Goal: Task Accomplishment & Management: Manage account settings

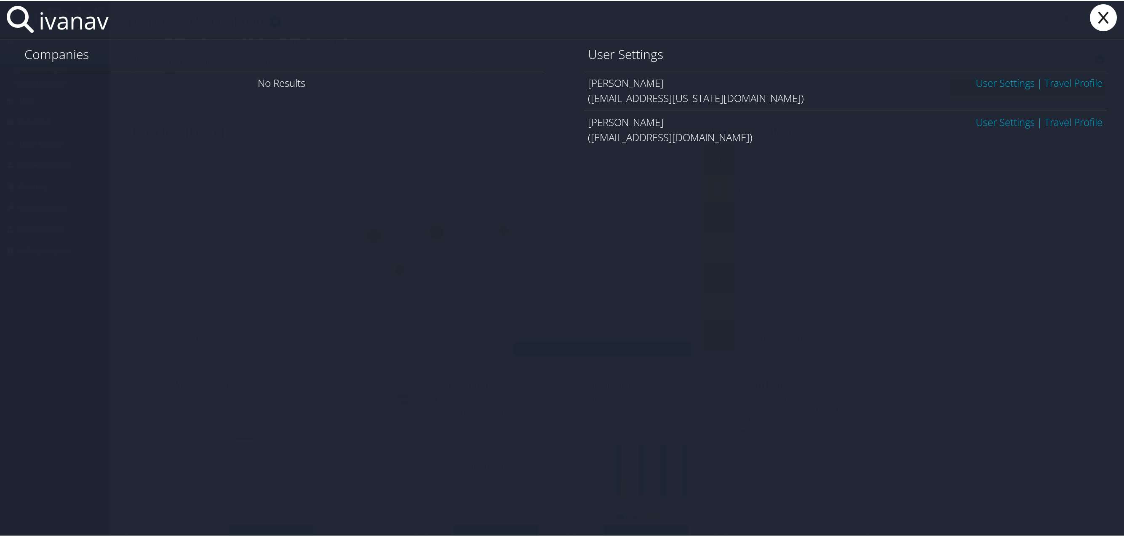
type input "ivanav"
click at [989, 82] on link "User Settings" at bounding box center [1005, 82] width 59 height 14
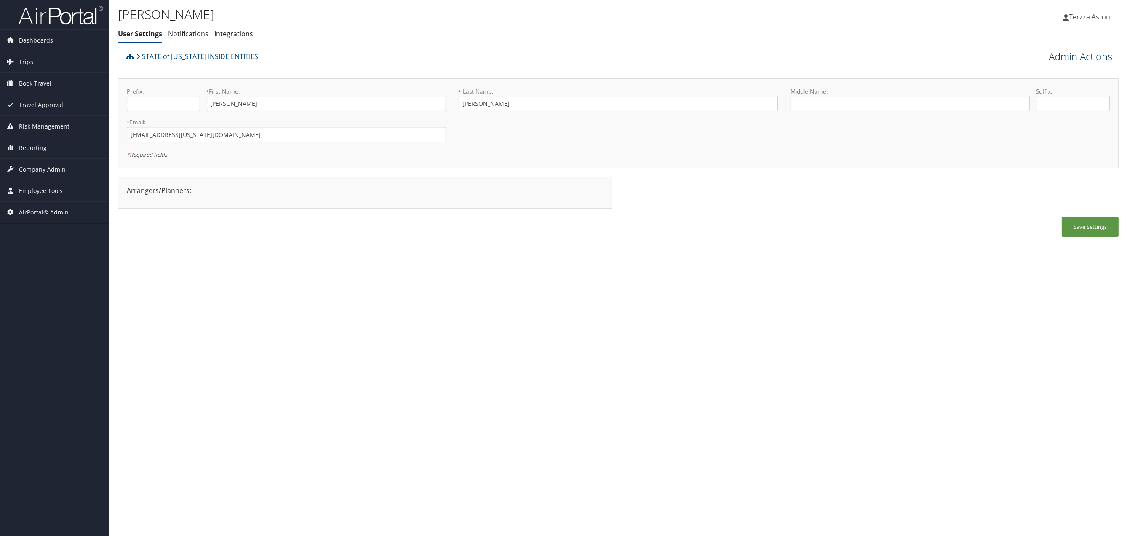
click at [1070, 56] on link "Admin Actions" at bounding box center [1081, 56] width 64 height 14
click at [1037, 101] on link "User Technology Settings" at bounding box center [1056, 101] width 111 height 14
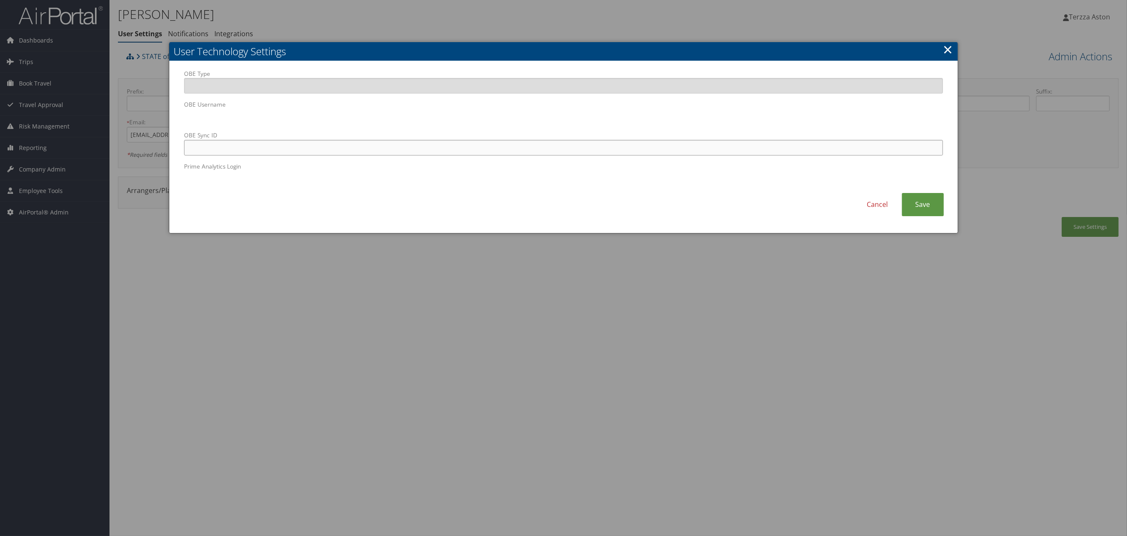
click at [338, 146] on input "OBE Sync ID" at bounding box center [563, 148] width 759 height 16
paste input "ivanav@utah.gov"
type input "ivanav@utah.gov"
click at [928, 195] on link "Save" at bounding box center [923, 204] width 42 height 23
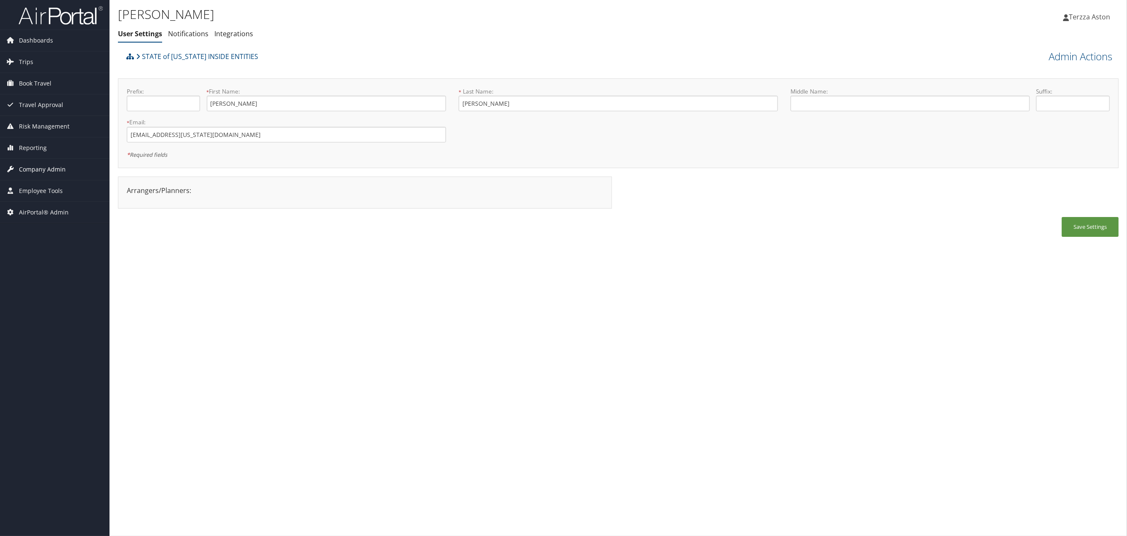
click at [39, 169] on span "Company Admin" at bounding box center [42, 169] width 47 height 21
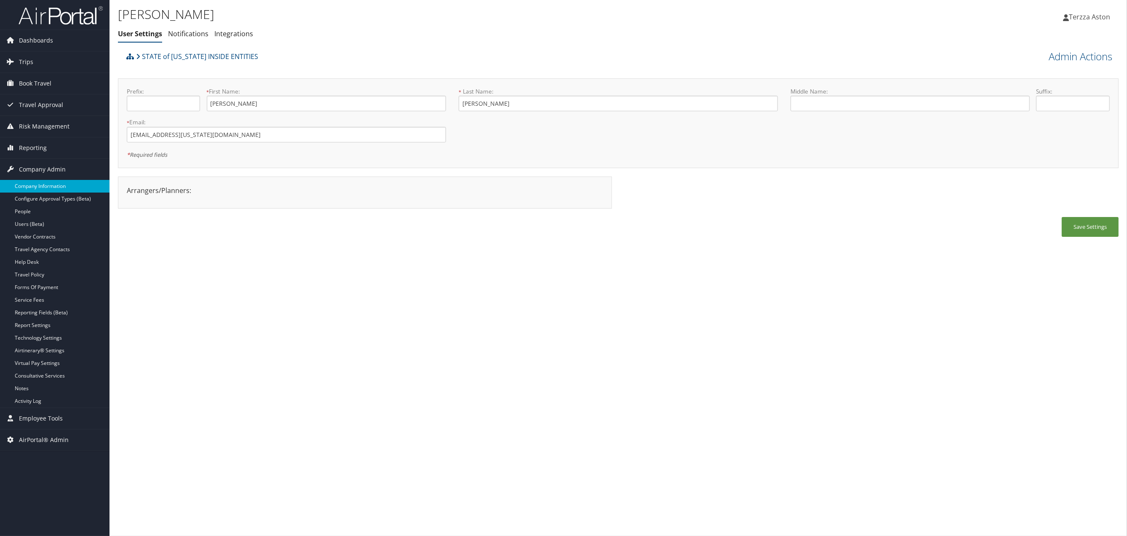
click at [35, 188] on link "Company Information" at bounding box center [55, 186] width 110 height 13
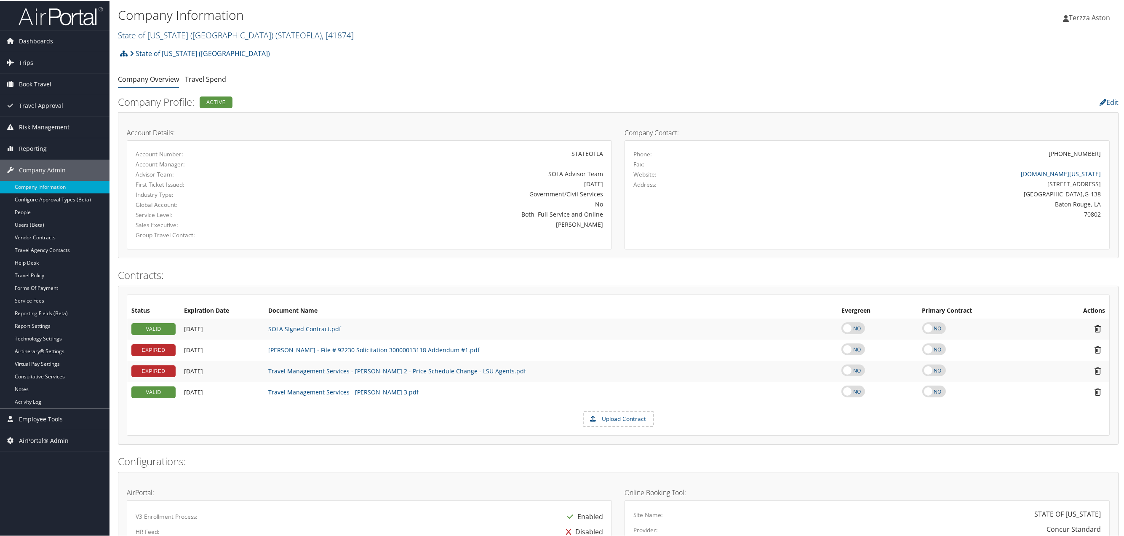
click at [168, 29] on link "State of Louisiana (SOLA) ( STATEOFLA ) , [ 41874 ]" at bounding box center [236, 34] width 236 height 11
click at [167, 53] on input "search" at bounding box center [173, 50] width 111 height 16
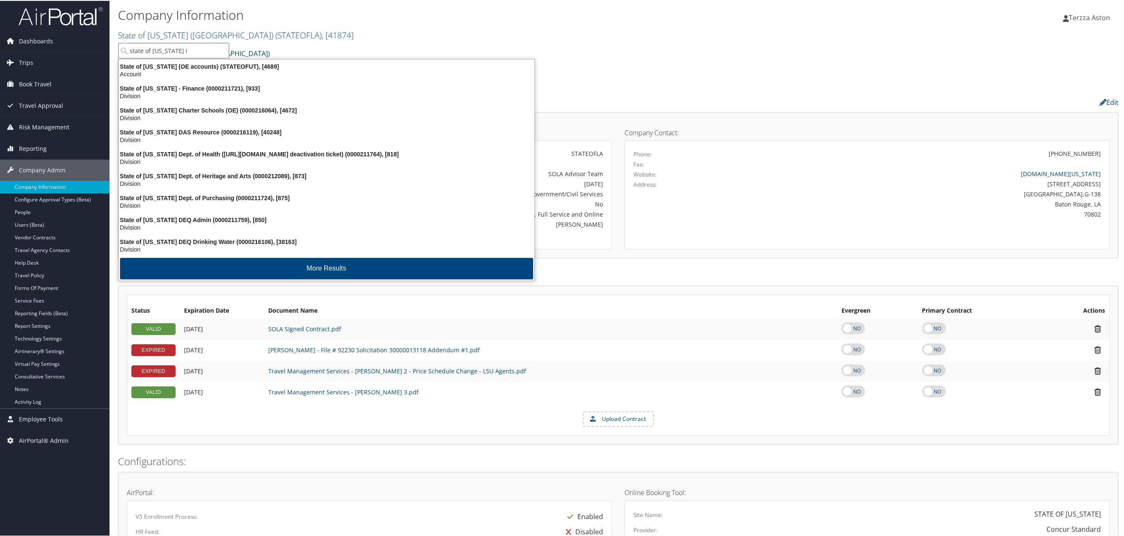
type input "state of utah in"
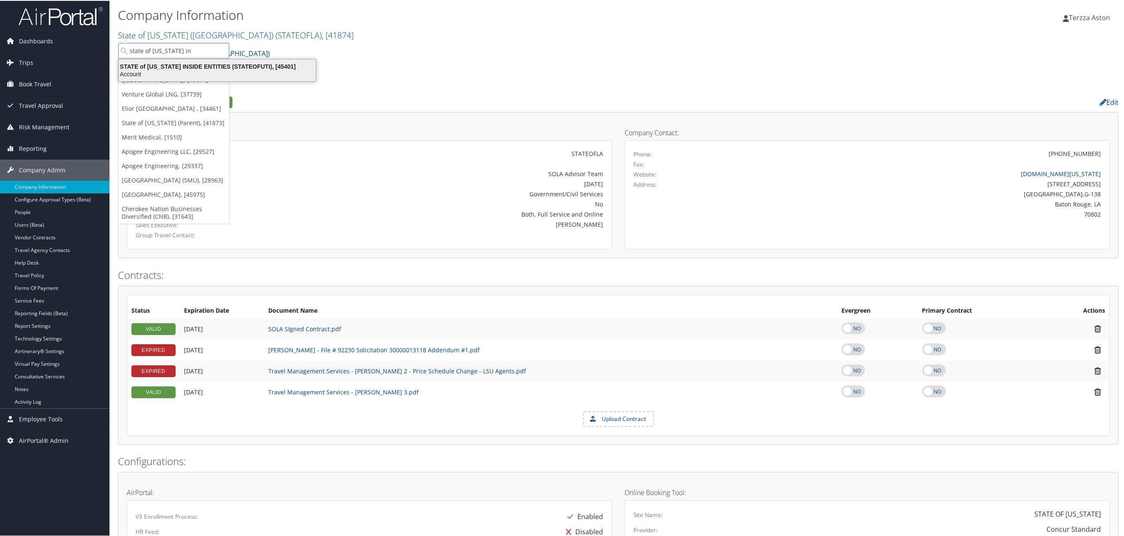
click at [190, 64] on div "STATE of UTAH INSIDE ENTITIES (STATEOFUTI), [45401]" at bounding box center [217, 66] width 207 height 8
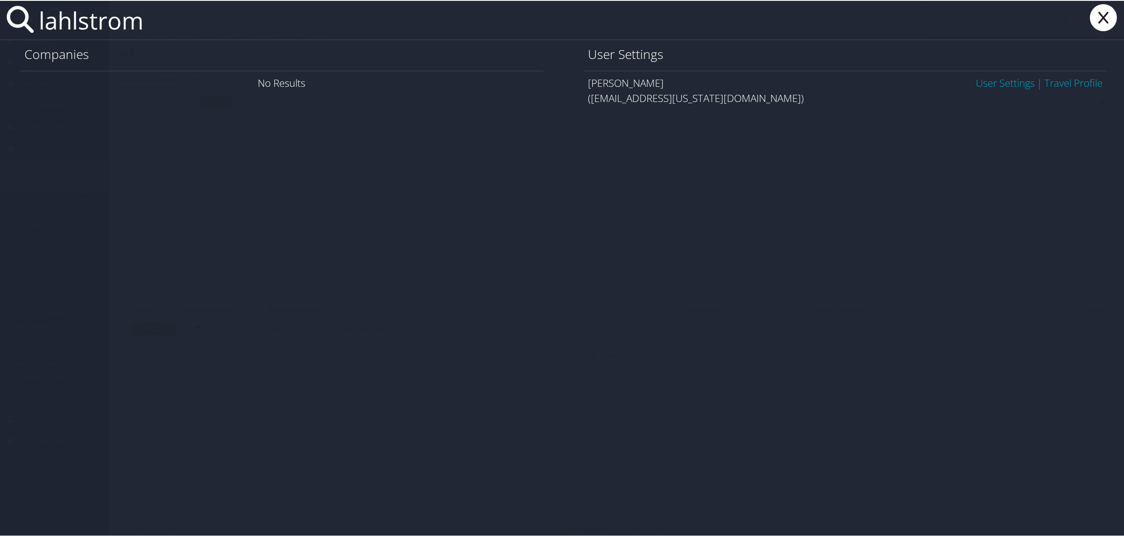
type input "lahlstrom"
click at [995, 85] on link "User Settings" at bounding box center [1005, 82] width 59 height 14
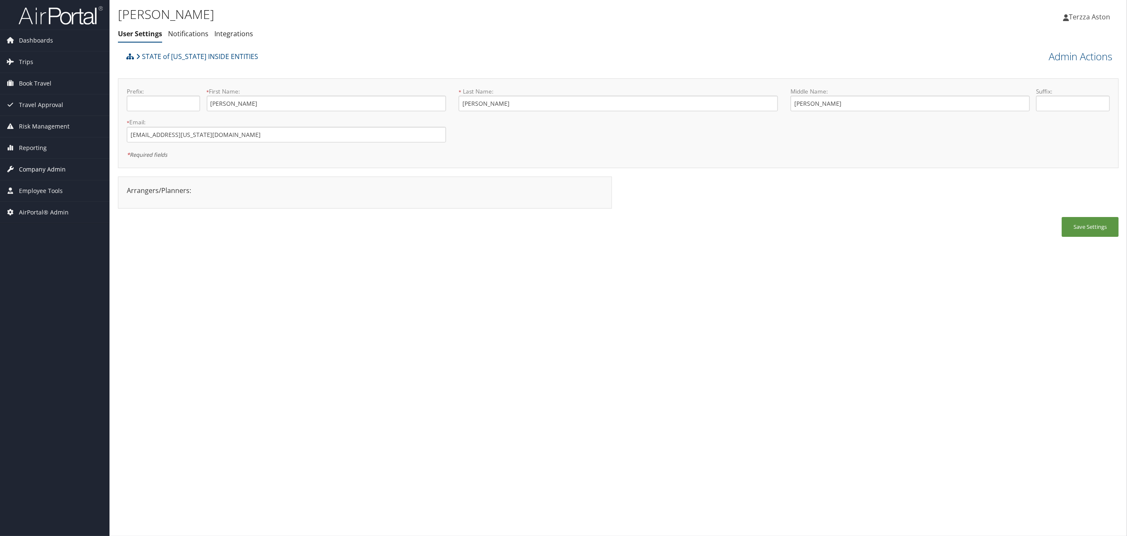
click at [40, 164] on span "Company Admin" at bounding box center [42, 169] width 47 height 21
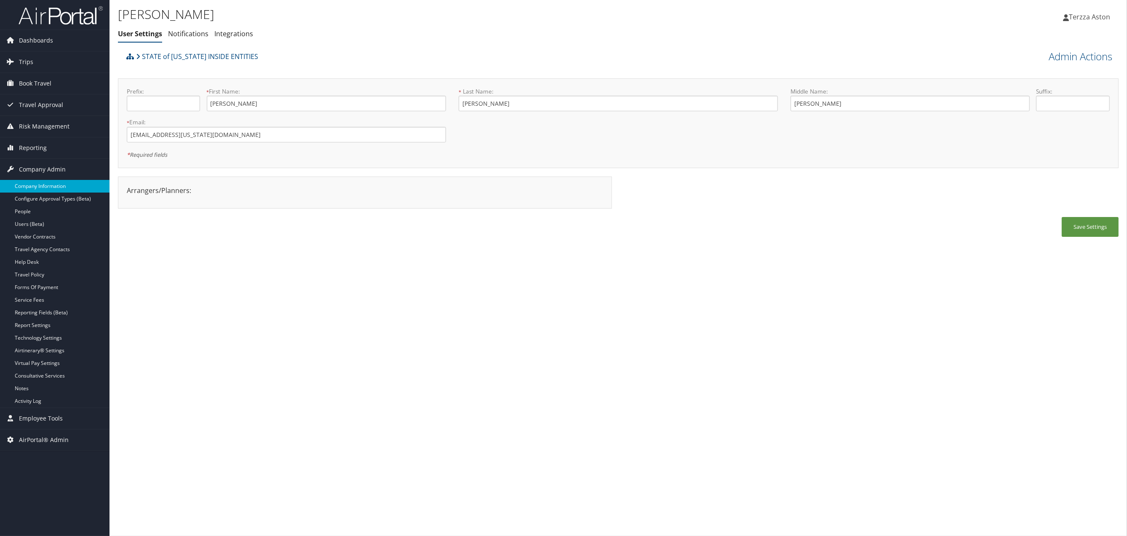
click at [43, 183] on link "Company Information" at bounding box center [55, 186] width 110 height 13
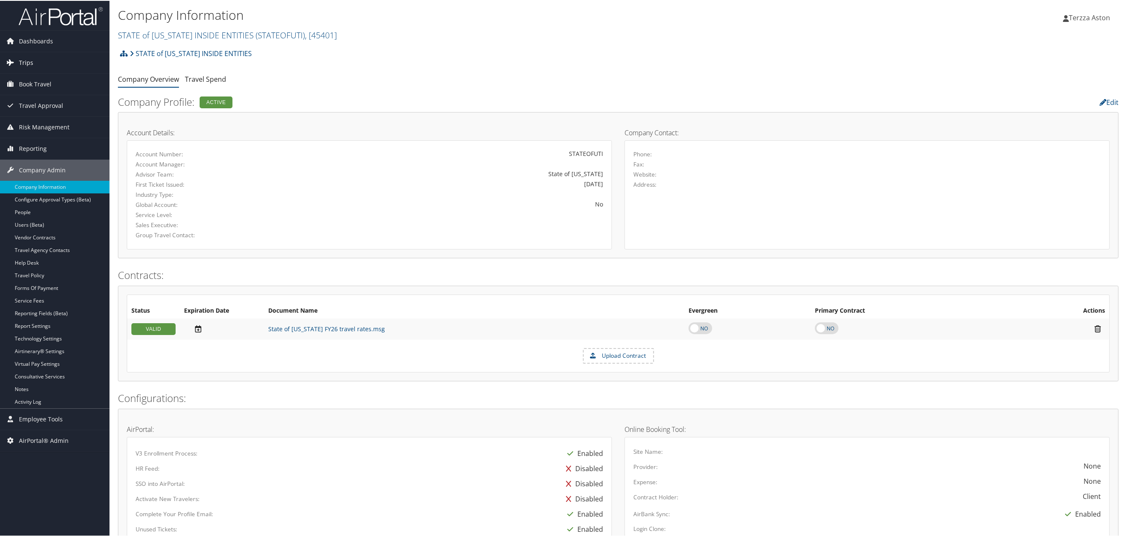
click at [27, 64] on span "Trips" at bounding box center [26, 61] width 14 height 21
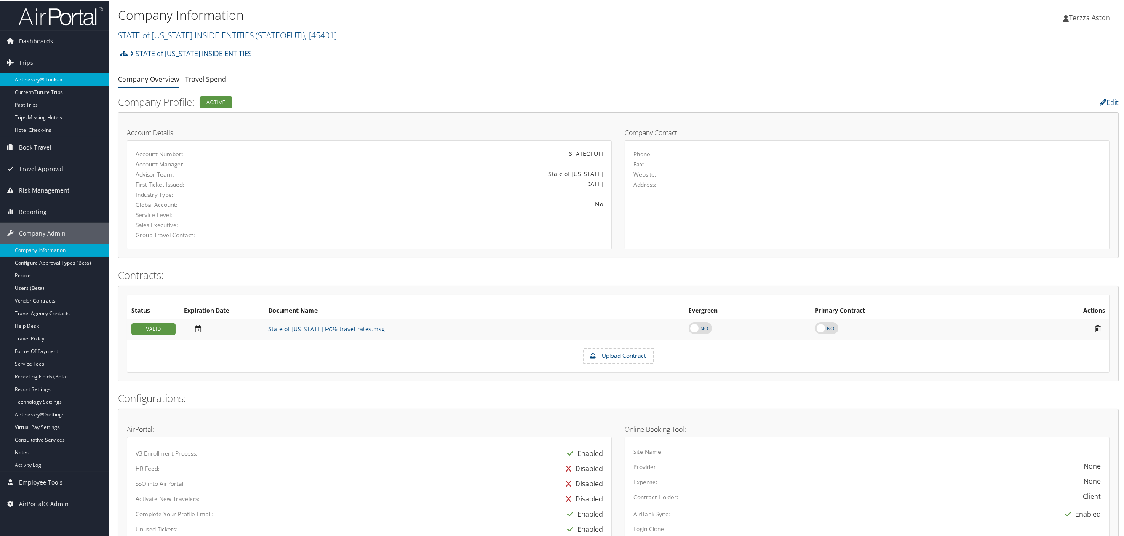
click at [39, 75] on link "Airtinerary® Lookup" at bounding box center [55, 78] width 110 height 13
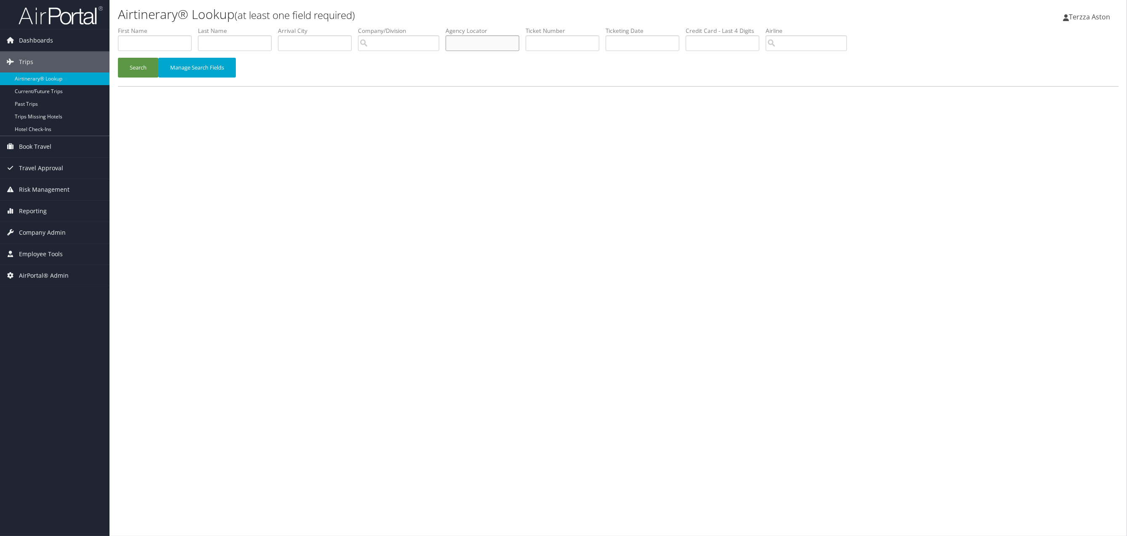
click at [484, 37] on input "text" at bounding box center [483, 43] width 74 height 16
click at [118, 58] on button "Search" at bounding box center [138, 68] width 40 height 20
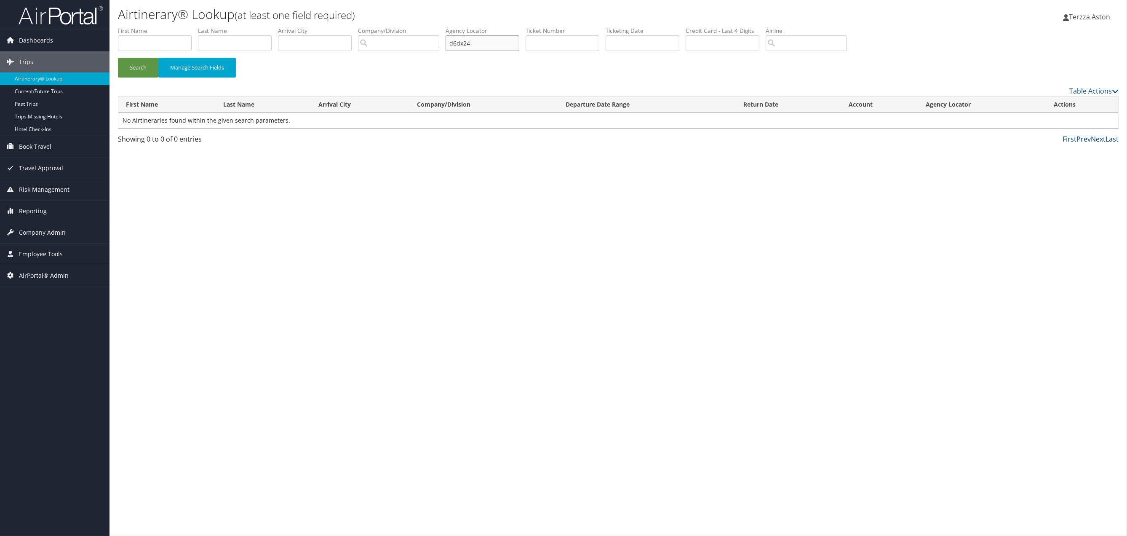
click at [464, 45] on input "d6dx24" at bounding box center [483, 43] width 74 height 16
type input "d6bx24"
click at [118, 58] on button "Search" at bounding box center [138, 68] width 40 height 20
click at [1060, 118] on link "View" at bounding box center [1057, 120] width 13 height 8
click at [33, 233] on span "Company Admin" at bounding box center [42, 232] width 47 height 21
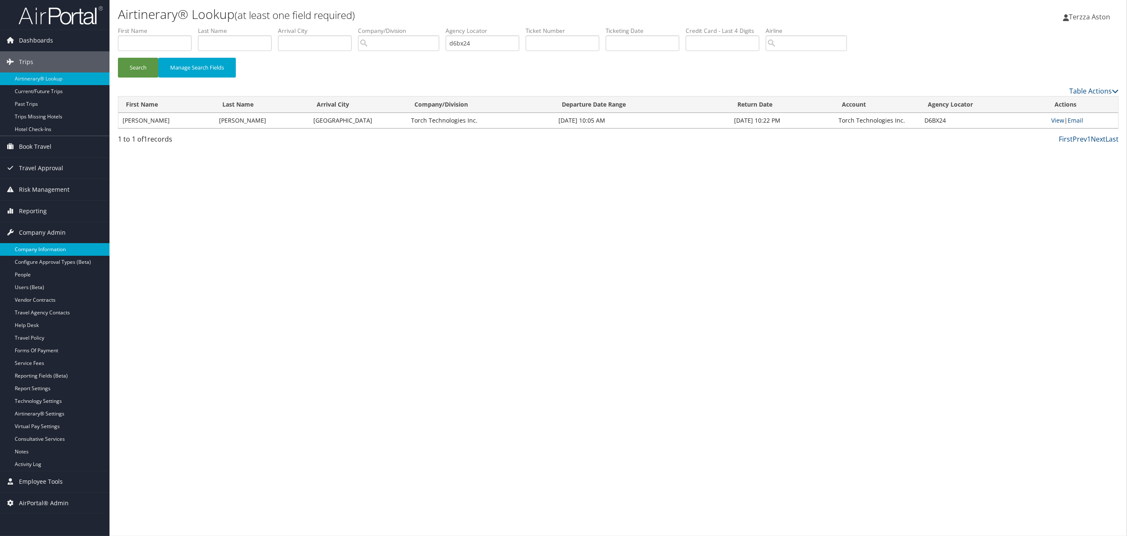
click at [39, 249] on link "Company Information" at bounding box center [55, 249] width 110 height 13
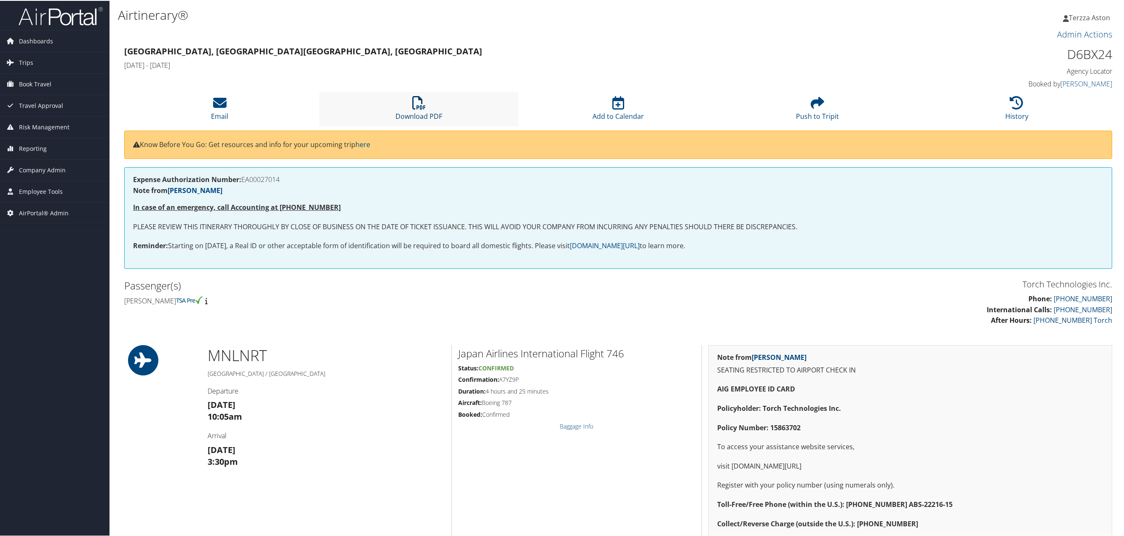
click at [420, 102] on icon at bounding box center [418, 101] width 13 height 13
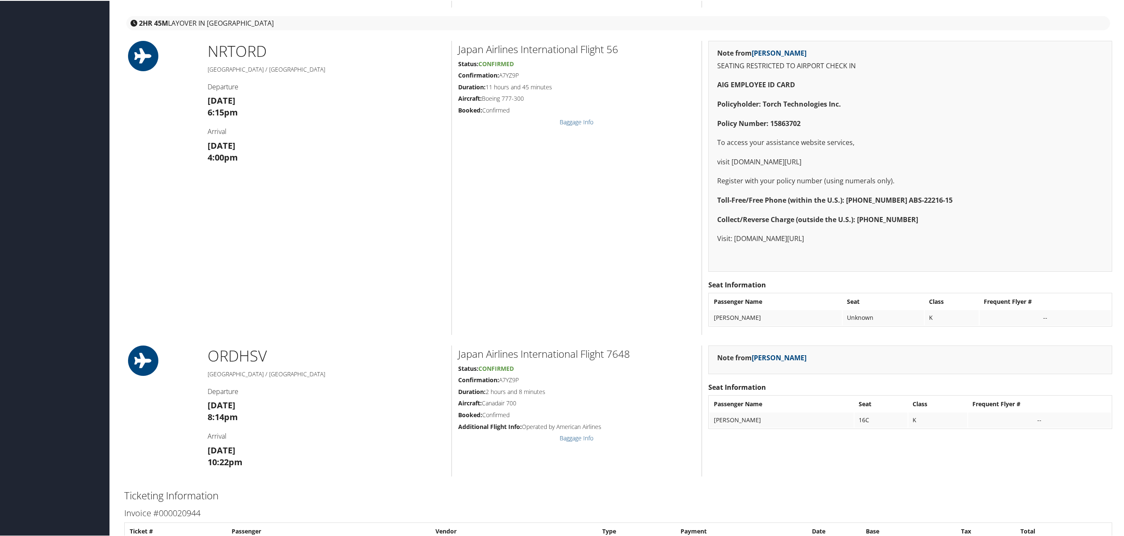
scroll to position [884, 0]
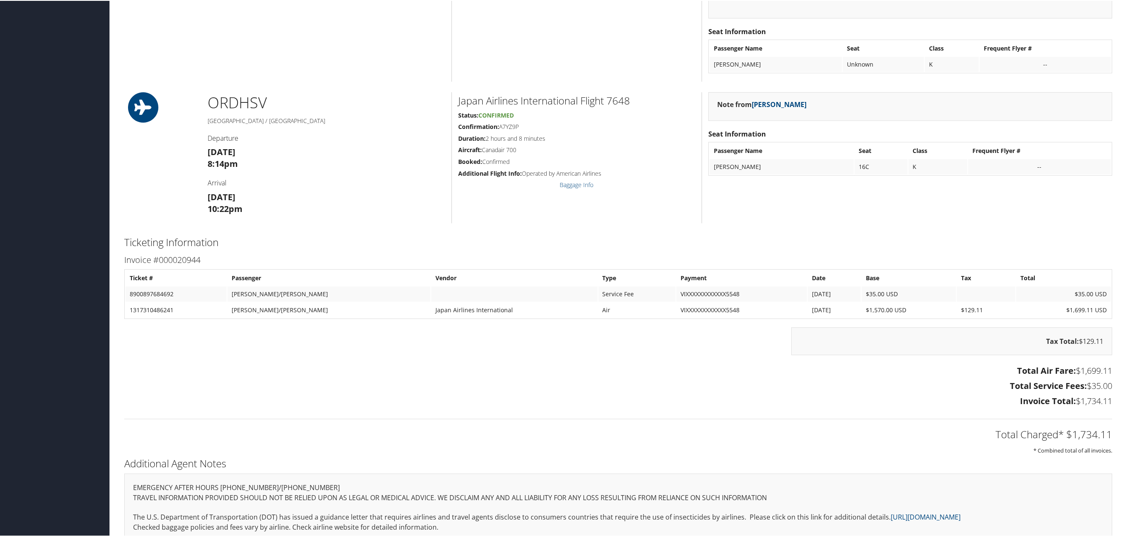
click at [635, 380] on h3 "Total Service Fees: $35.00" at bounding box center [618, 385] width 988 height 12
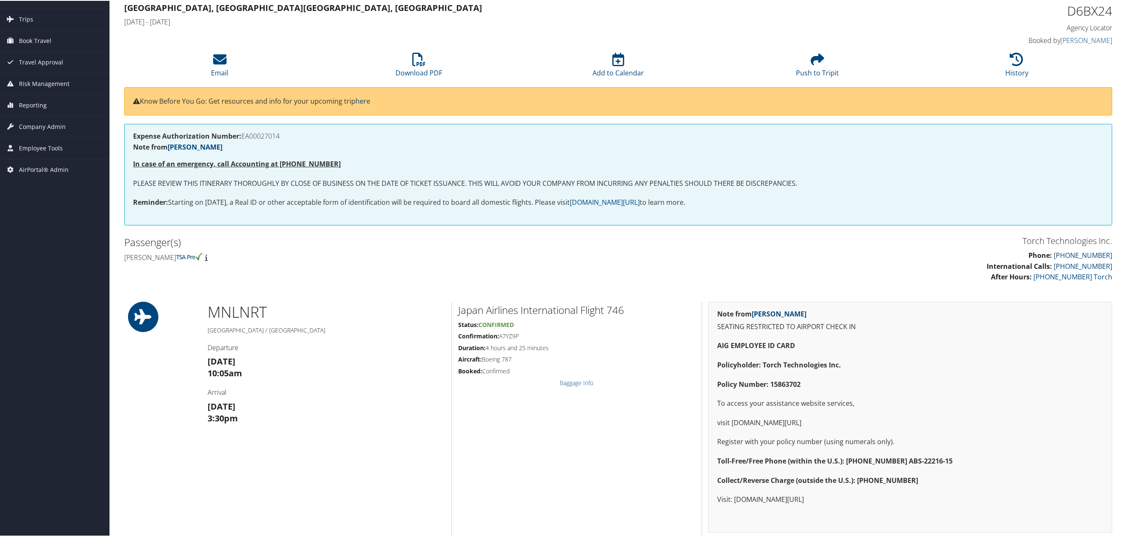
scroll to position [0, 0]
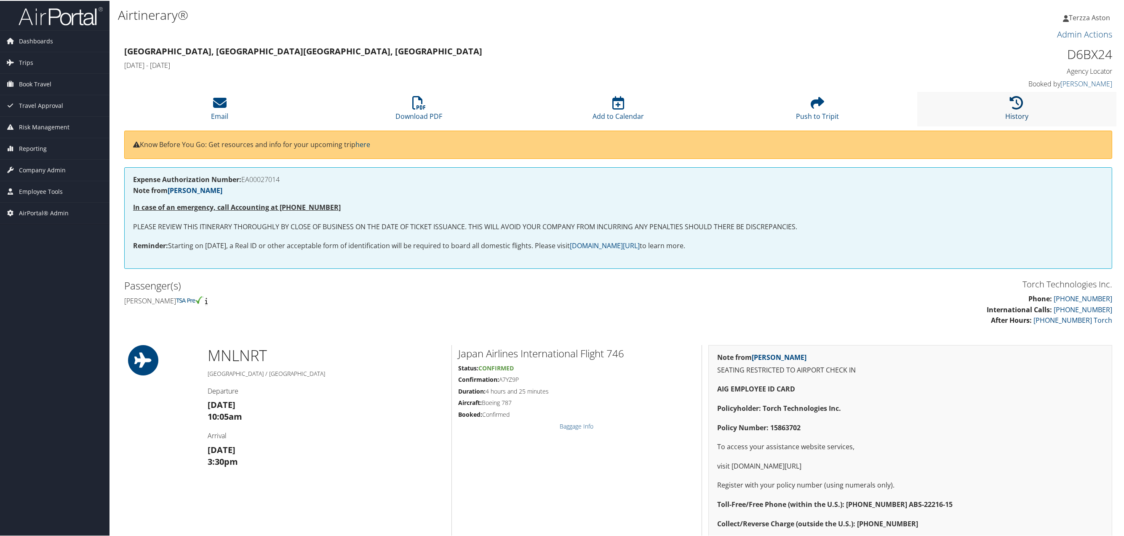
click at [1017, 100] on icon at bounding box center [1016, 101] width 13 height 13
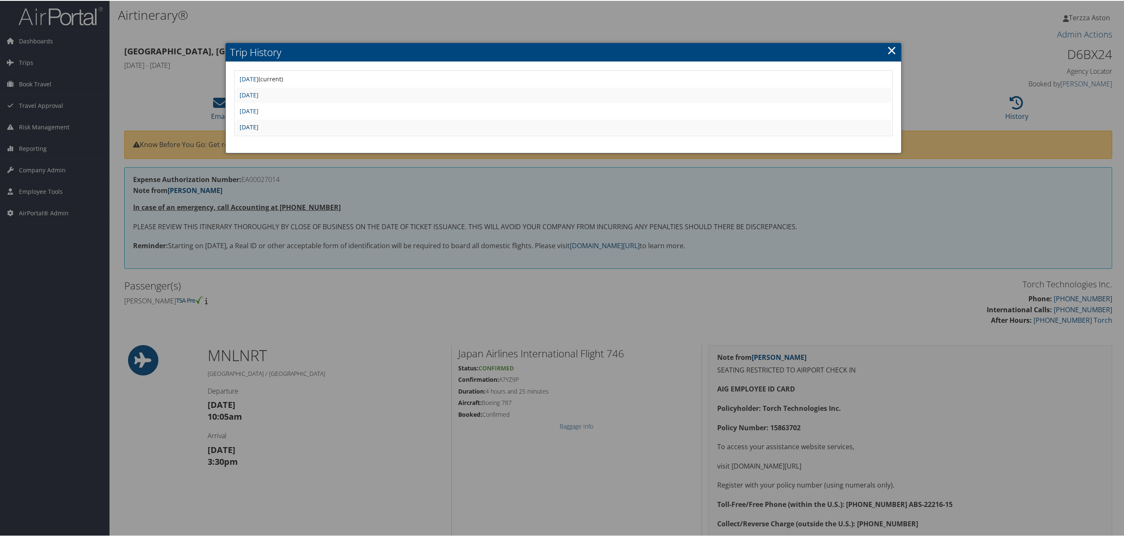
click at [259, 122] on link "Sun Aug 24 15:02:10 MDT 2025" at bounding box center [249, 126] width 19 height 8
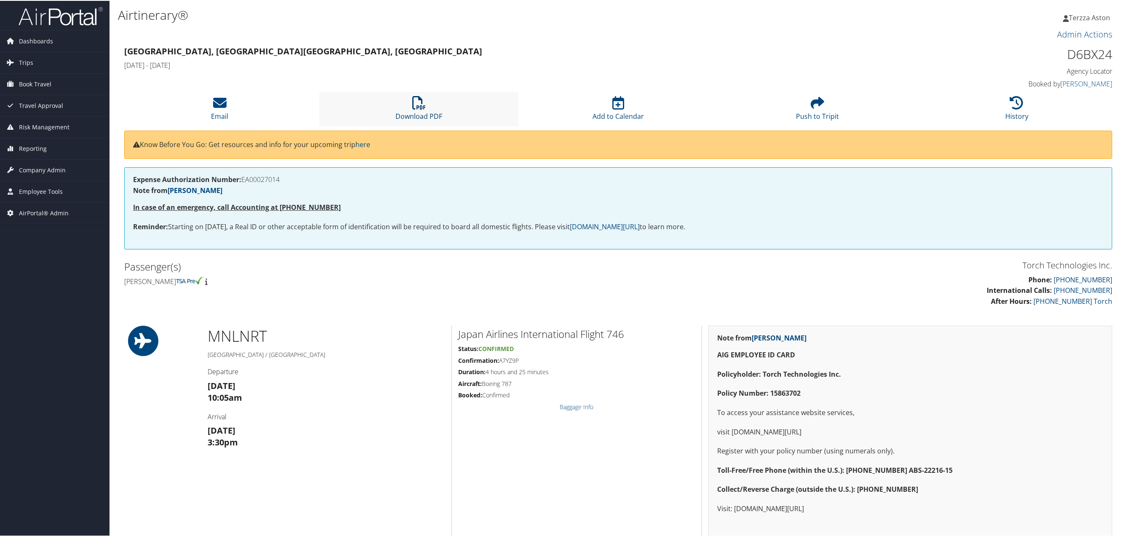
click at [421, 99] on icon at bounding box center [418, 101] width 13 height 13
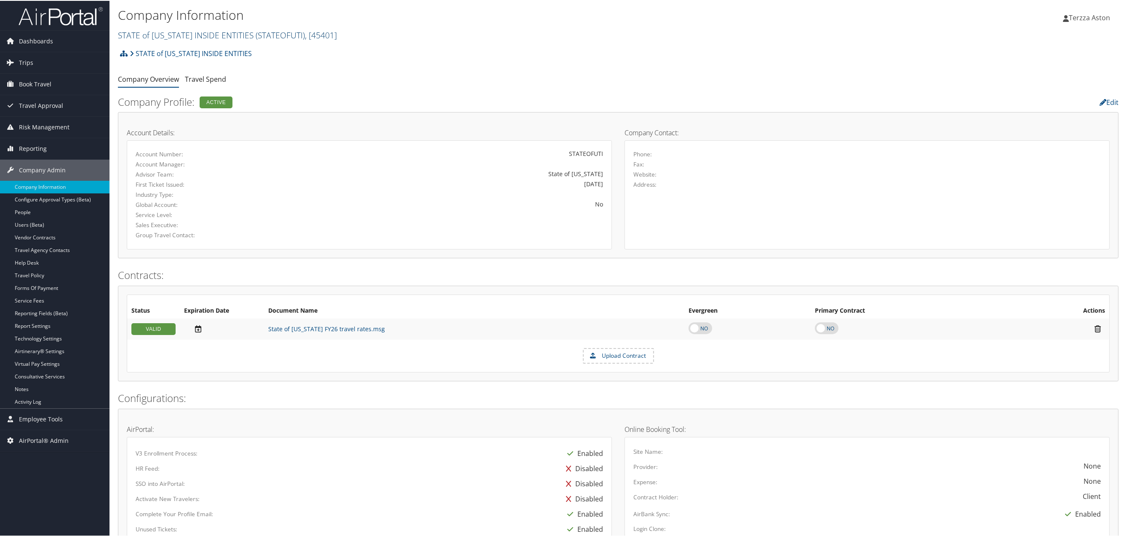
click at [196, 33] on link "STATE of [US_STATE] INSIDE ENTITIES ( STATEOFUTI ) , [ 45401 ]" at bounding box center [227, 34] width 219 height 11
click at [178, 52] on input "search" at bounding box center [173, 50] width 111 height 16
type input "torch technolo"
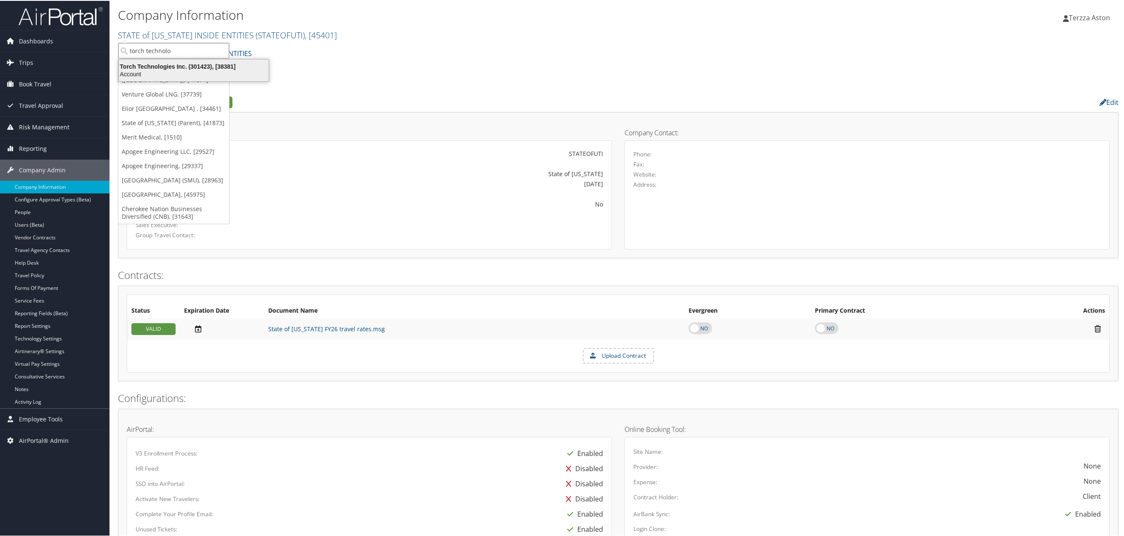
click at [160, 69] on div "Account" at bounding box center [194, 73] width 160 height 8
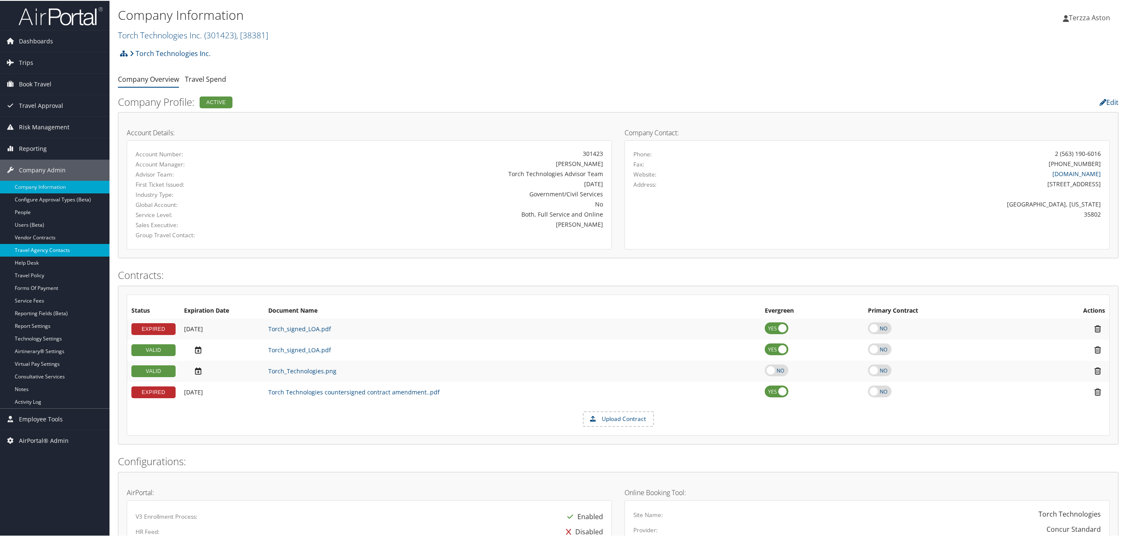
click at [52, 251] on link "Travel Agency Contacts" at bounding box center [55, 249] width 110 height 13
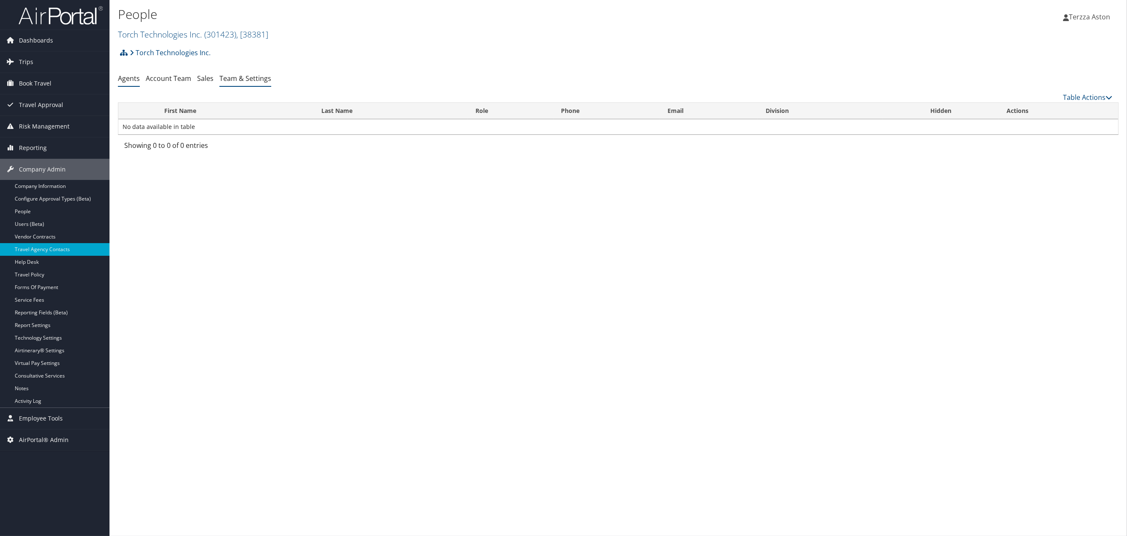
click at [251, 74] on link "Team & Settings" at bounding box center [245, 78] width 52 height 9
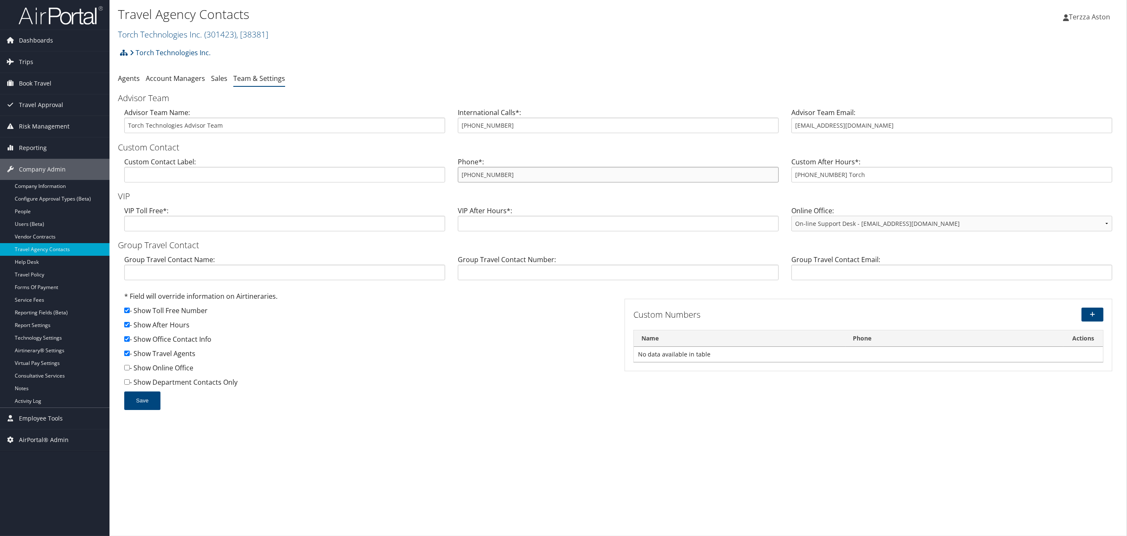
drag, startPoint x: 461, startPoint y: 175, endPoint x: 508, endPoint y: 175, distance: 47.6
click at [508, 175] on input "800-251-9691" at bounding box center [618, 175] width 321 height 16
click at [24, 59] on span "Trips" at bounding box center [26, 61] width 14 height 21
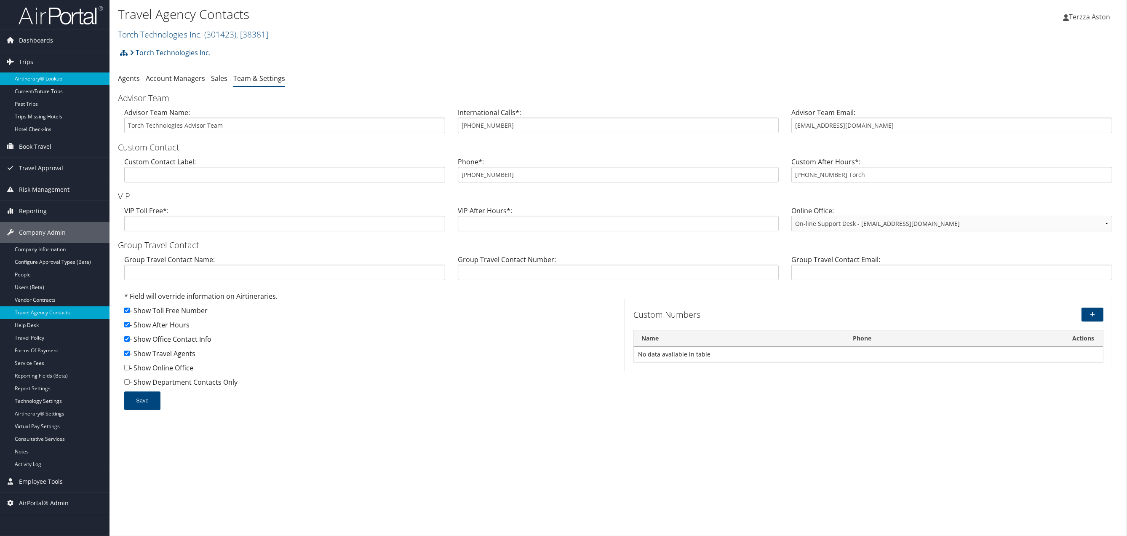
click at [48, 77] on link "Airtinerary® Lookup" at bounding box center [55, 78] width 110 height 13
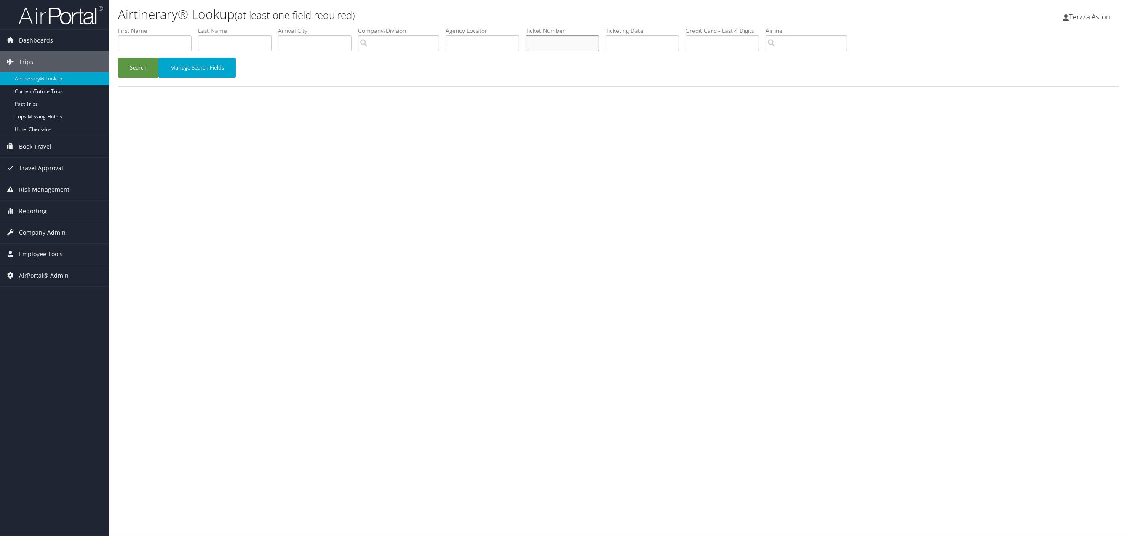
click at [556, 45] on input "text" at bounding box center [563, 43] width 74 height 16
type input "0017310584693"
click at [126, 72] on button "Search" at bounding box center [138, 68] width 40 height 20
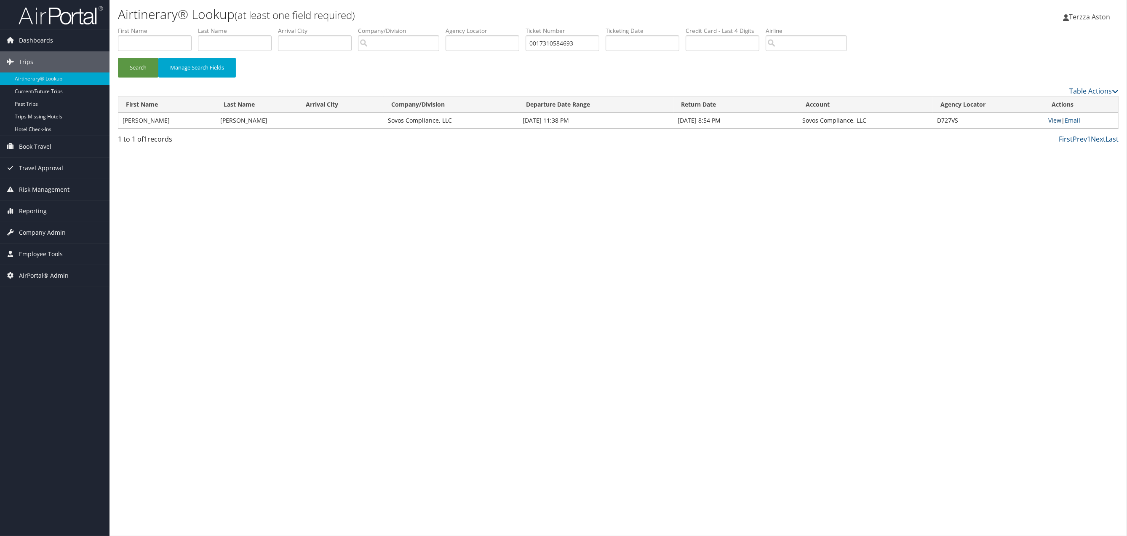
click at [1054, 118] on link "View" at bounding box center [1054, 120] width 13 height 8
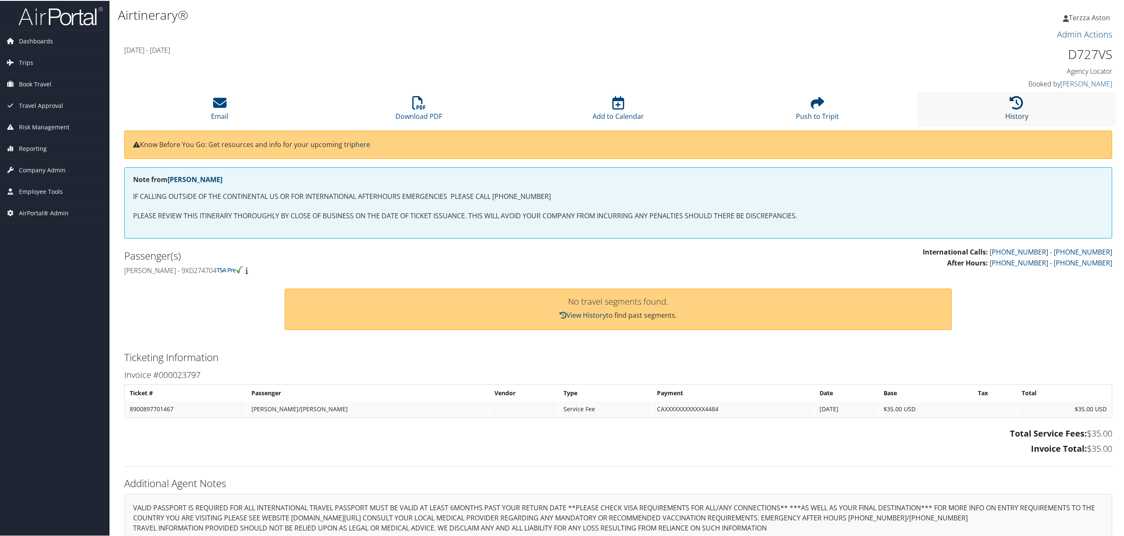
click at [1013, 102] on icon at bounding box center [1016, 101] width 13 height 13
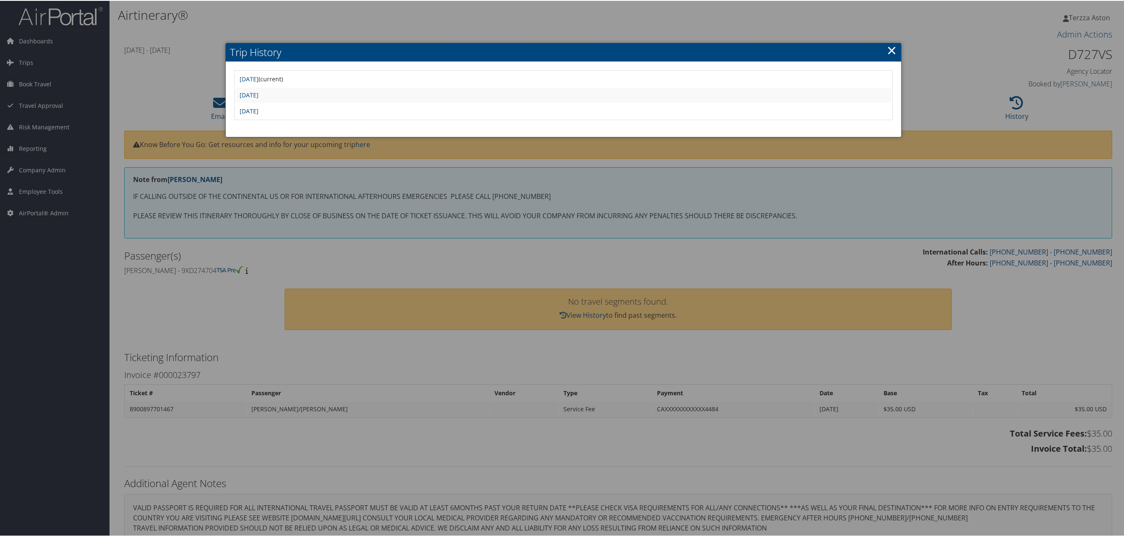
click at [259, 107] on link "Tue Aug 26 15:14:14 MDT 2025" at bounding box center [249, 110] width 19 height 8
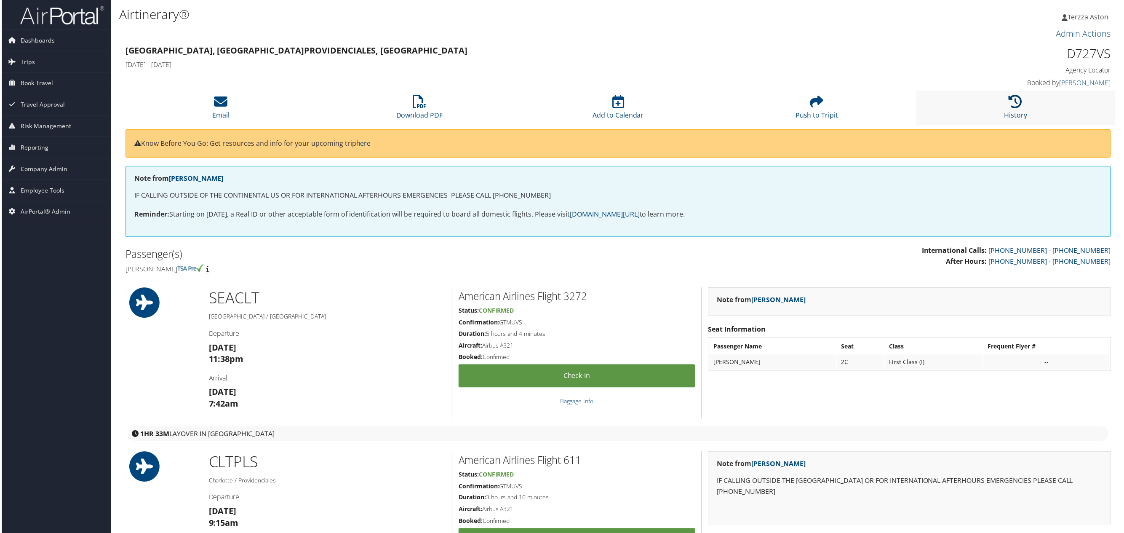
click at [1017, 105] on icon at bounding box center [1016, 101] width 13 height 13
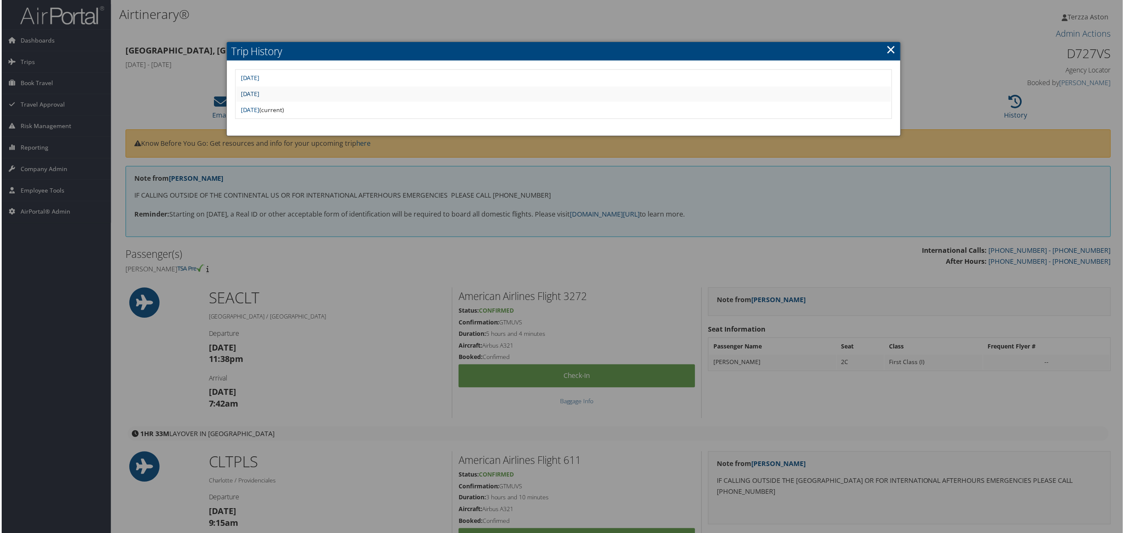
click at [259, 92] on link "Tue Aug 26 15:20:31 MDT 2025" at bounding box center [249, 94] width 19 height 8
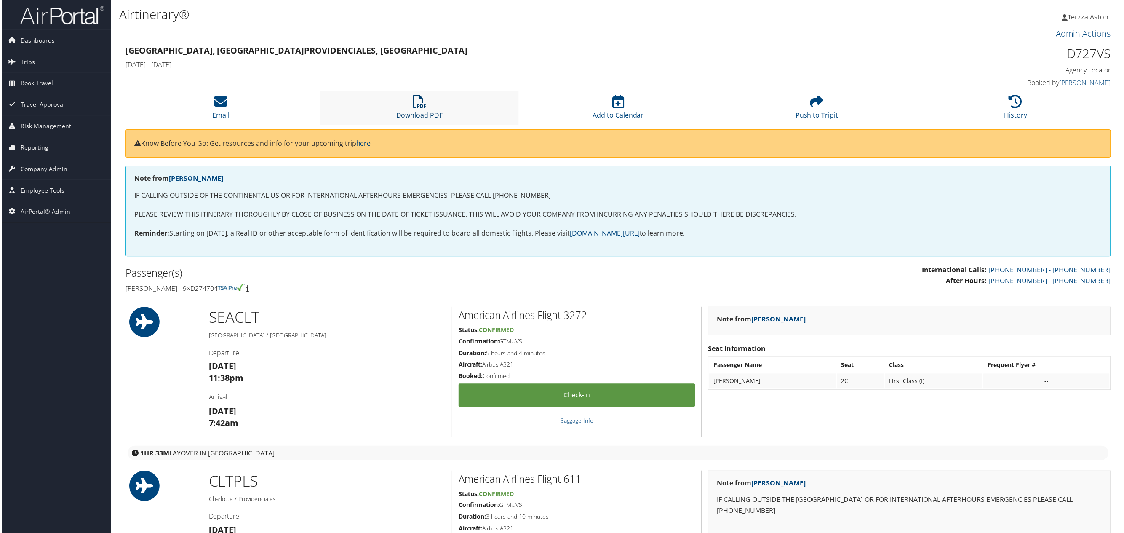
click at [419, 100] on icon at bounding box center [418, 101] width 13 height 13
click at [37, 176] on span "Company Admin" at bounding box center [42, 169] width 47 height 21
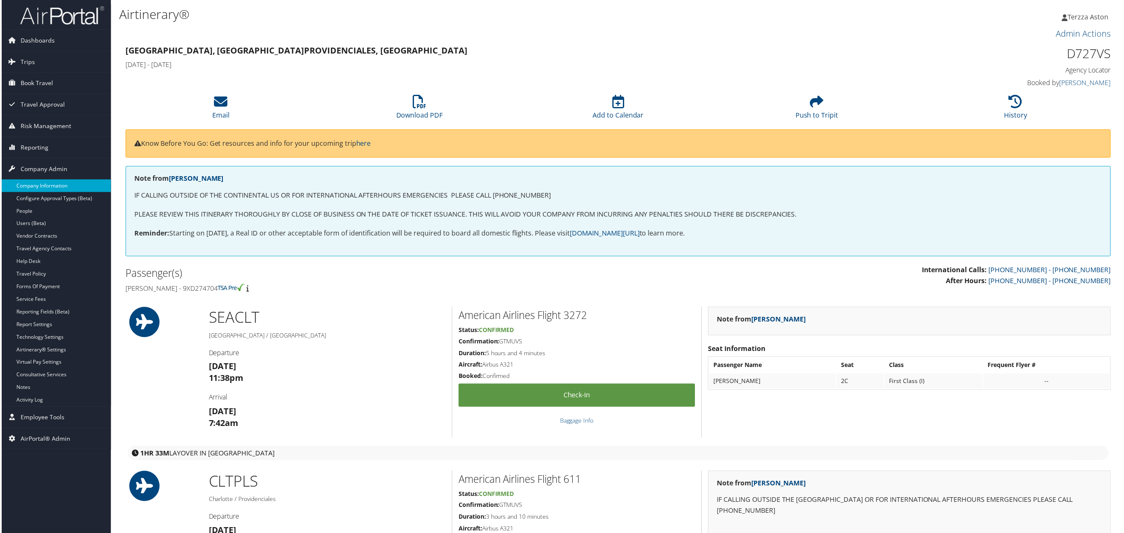
click at [49, 190] on link "Company Information" at bounding box center [55, 186] width 110 height 13
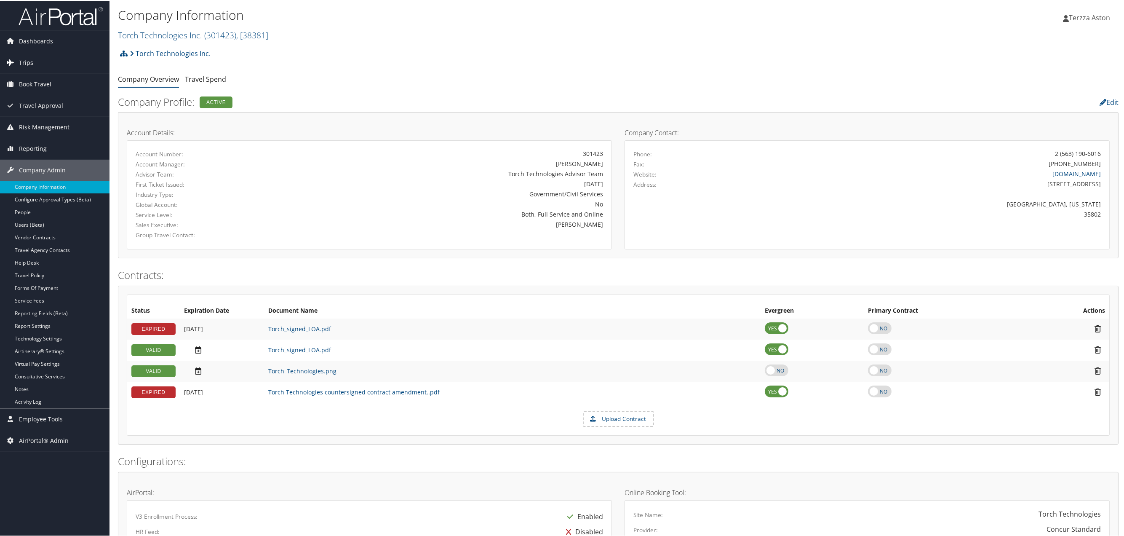
click at [21, 58] on span "Trips" at bounding box center [26, 61] width 14 height 21
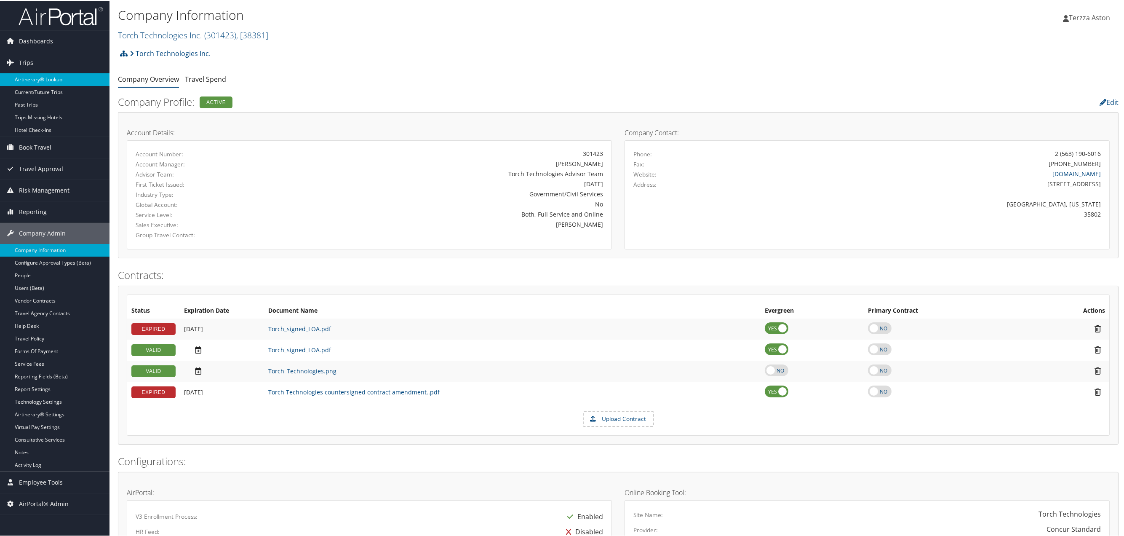
click at [48, 80] on link "Airtinerary® Lookup" at bounding box center [55, 78] width 110 height 13
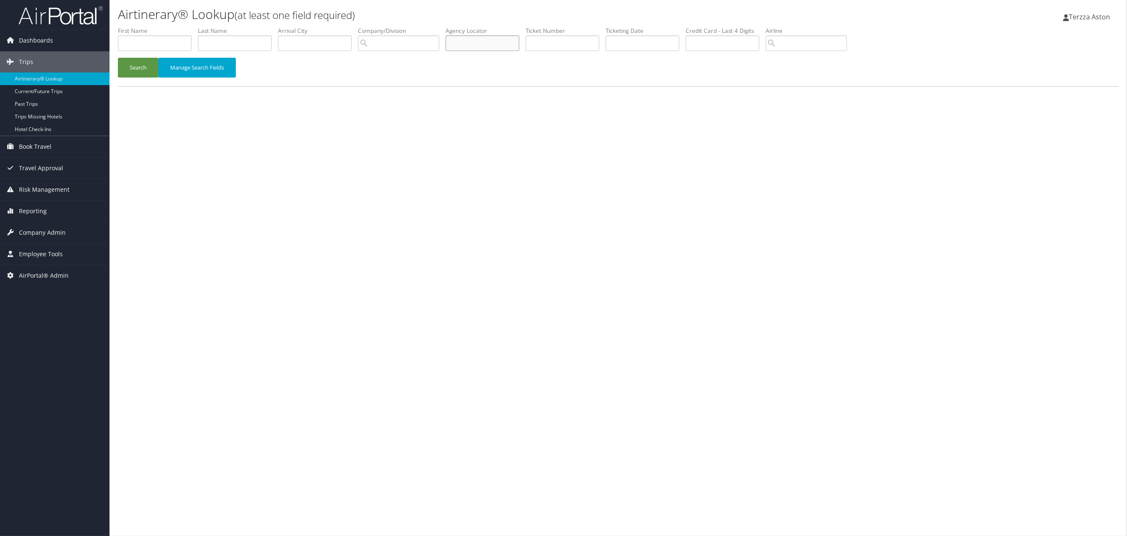
click at [464, 45] on input "text" at bounding box center [483, 43] width 74 height 16
click at [558, 40] on input "text" at bounding box center [563, 43] width 74 height 16
type input "8"
click at [547, 43] on input "text" at bounding box center [563, 43] width 74 height 16
type input "8900897500529"
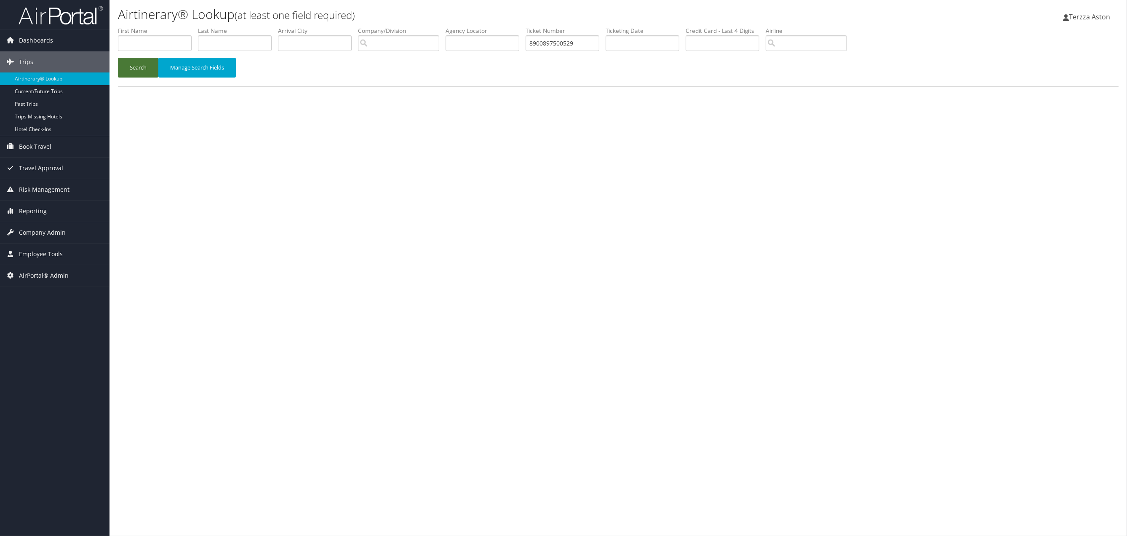
click at [146, 70] on button "Search" at bounding box center [138, 68] width 40 height 20
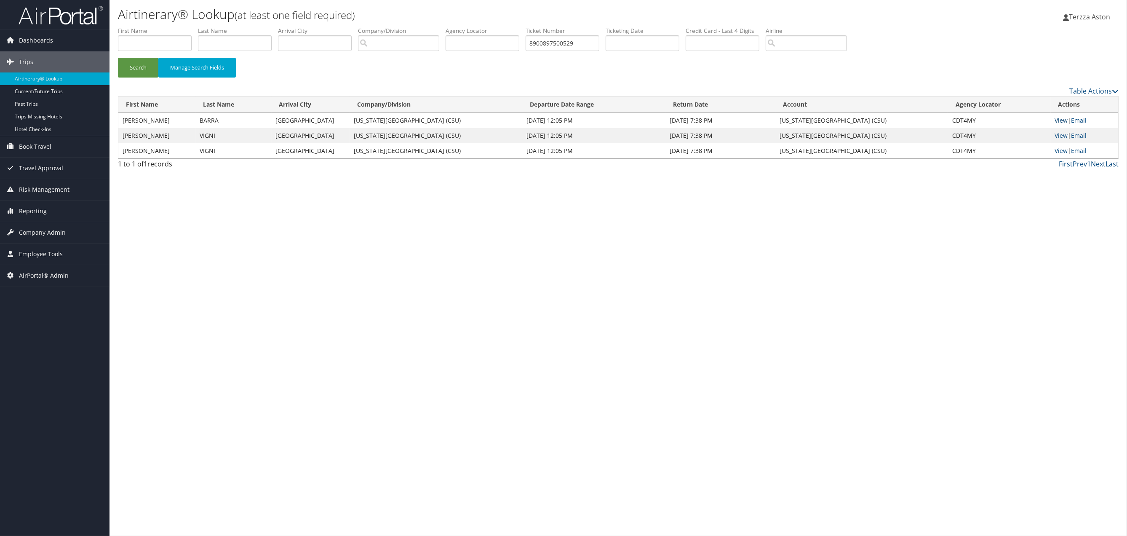
click at [1061, 120] on link "View" at bounding box center [1061, 120] width 13 height 8
drag, startPoint x: 595, startPoint y: 40, endPoint x: 514, endPoint y: 44, distance: 81.0
click at [514, 27] on ul "First Name Last Name Departure City Arrival City Company/Division Airport/City …" at bounding box center [618, 27] width 1001 height 0
click at [1058, 118] on link "View" at bounding box center [1061, 120] width 13 height 8
click at [1058, 122] on link "View" at bounding box center [1061, 120] width 13 height 8
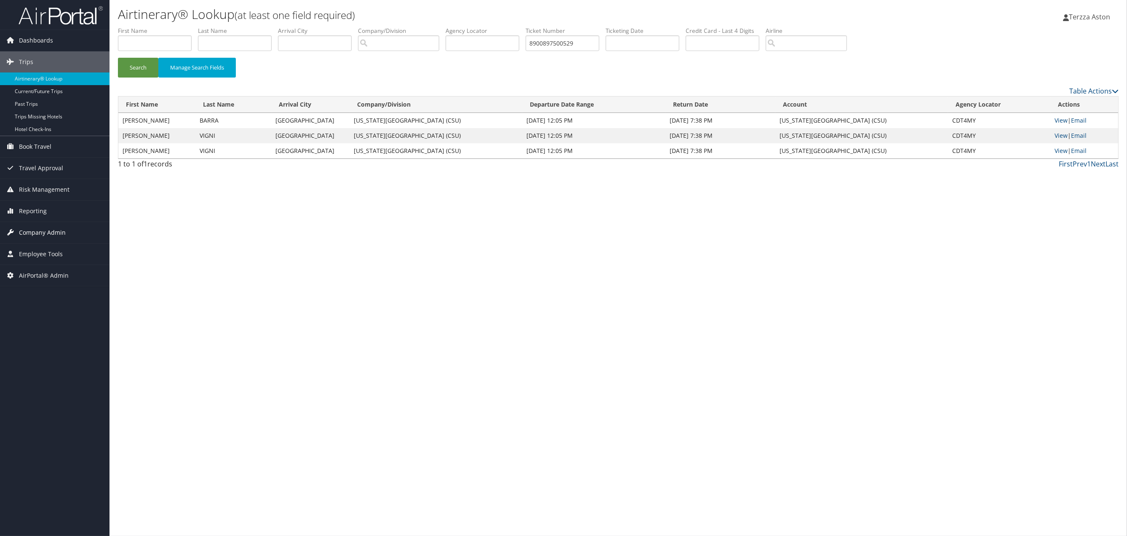
click at [40, 233] on span "Company Admin" at bounding box center [42, 232] width 47 height 21
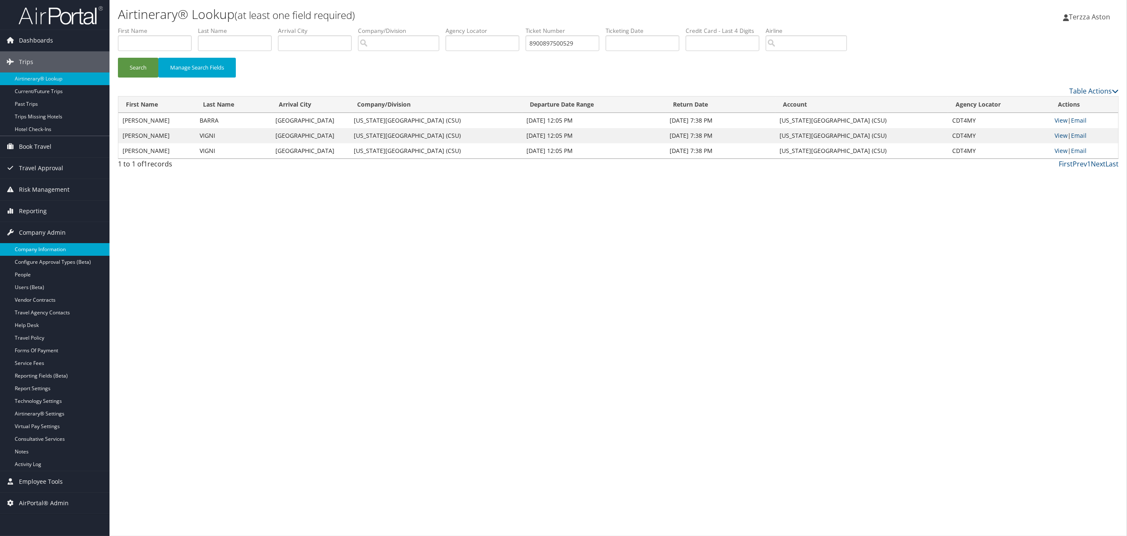
click at [41, 248] on link "Company Information" at bounding box center [55, 249] width 110 height 13
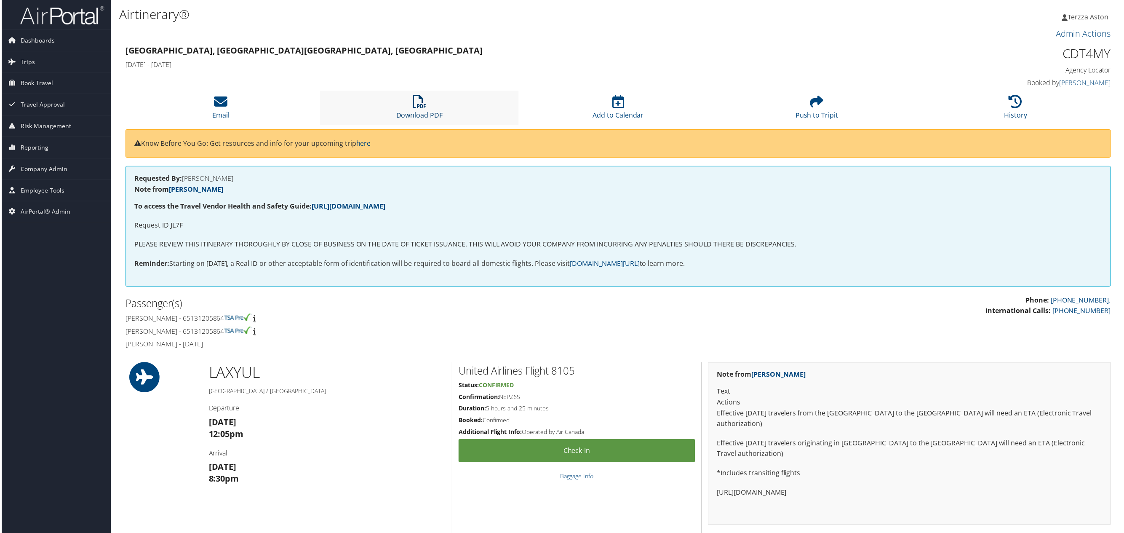
click at [414, 101] on icon at bounding box center [418, 101] width 13 height 13
click at [1013, 104] on icon at bounding box center [1016, 101] width 13 height 13
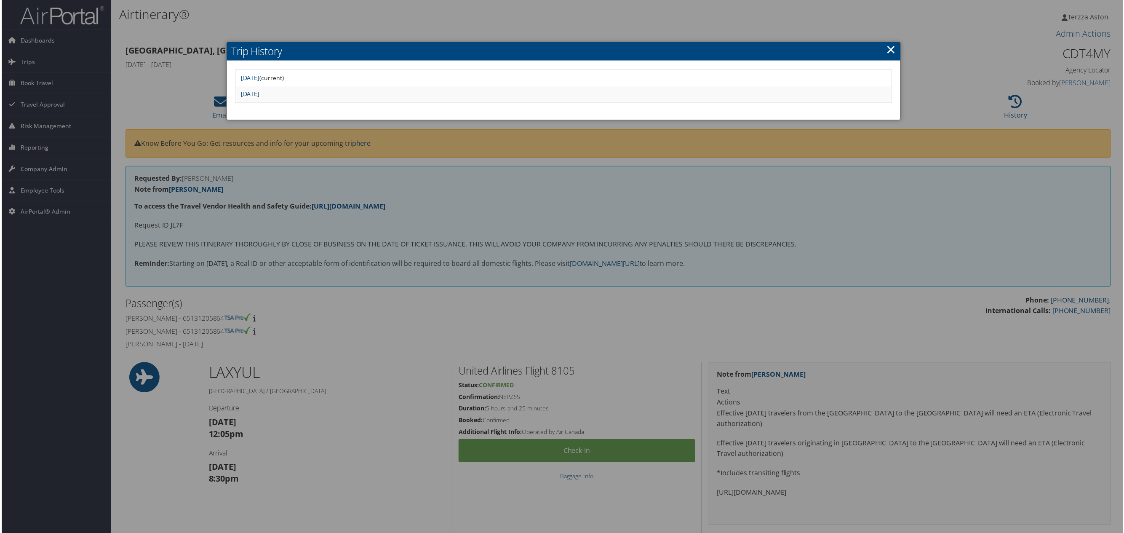
click at [259, 95] on link "Thu May 29 16:32:38 MDT 2025" at bounding box center [249, 94] width 19 height 8
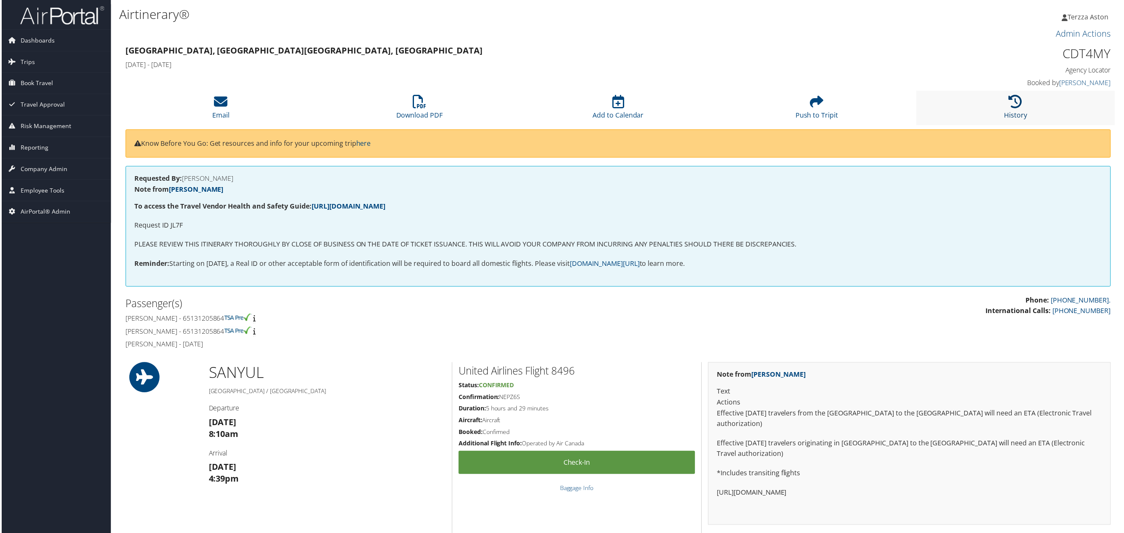
click at [1014, 98] on icon at bounding box center [1016, 101] width 13 height 13
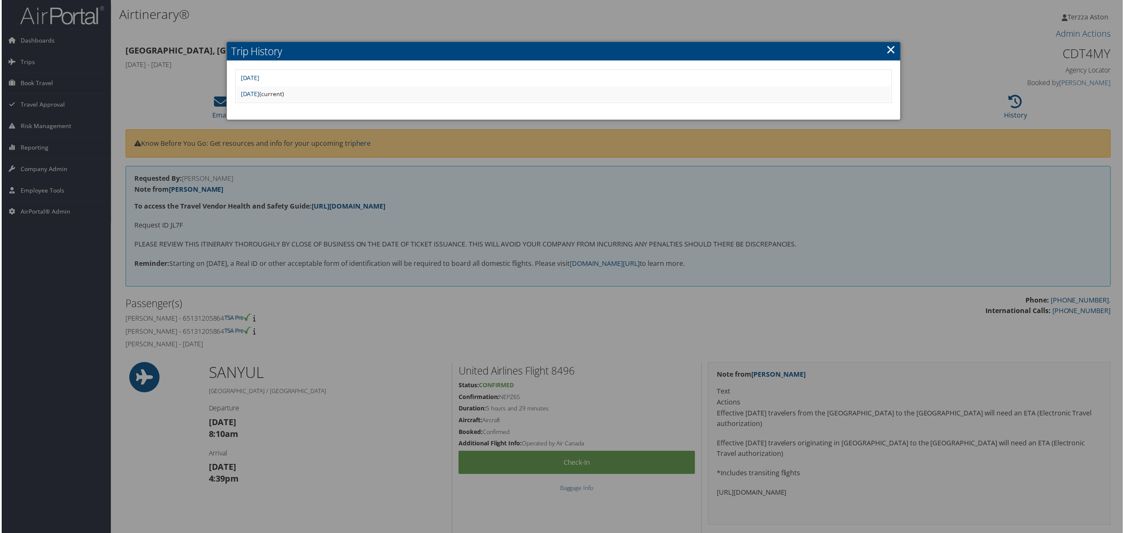
click at [259, 76] on link "Fri Jul 25 10:58:58 MDT 2025" at bounding box center [249, 78] width 19 height 8
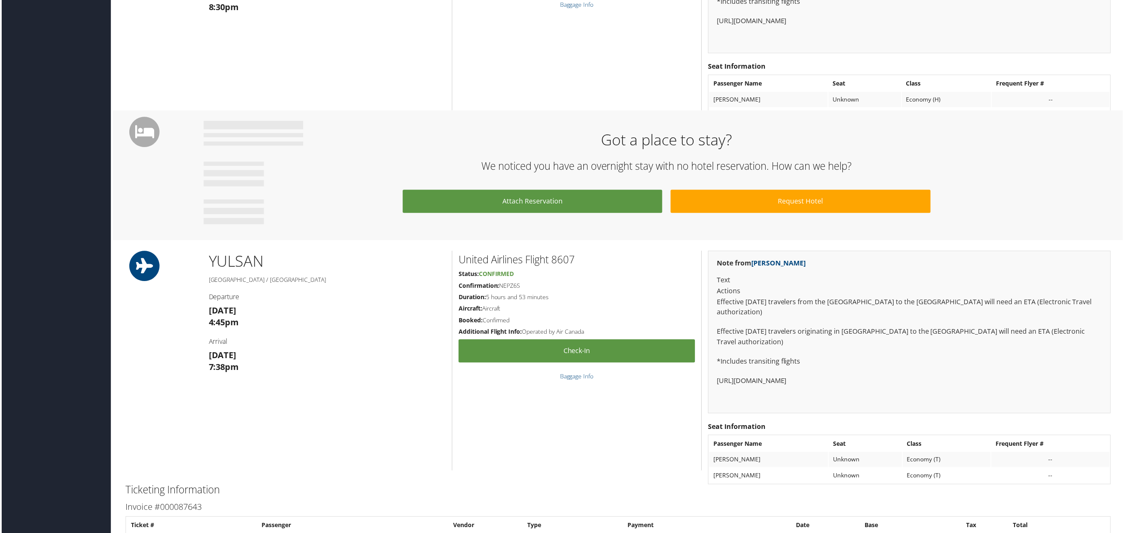
scroll to position [253, 0]
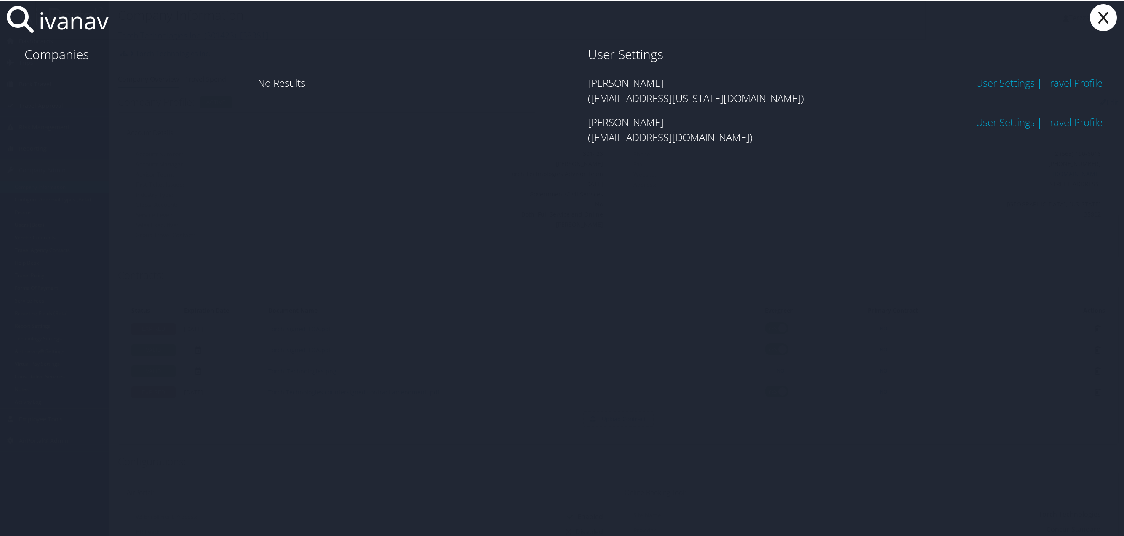
type input "ivanav"
click at [998, 78] on link "User Settings" at bounding box center [1005, 82] width 59 height 14
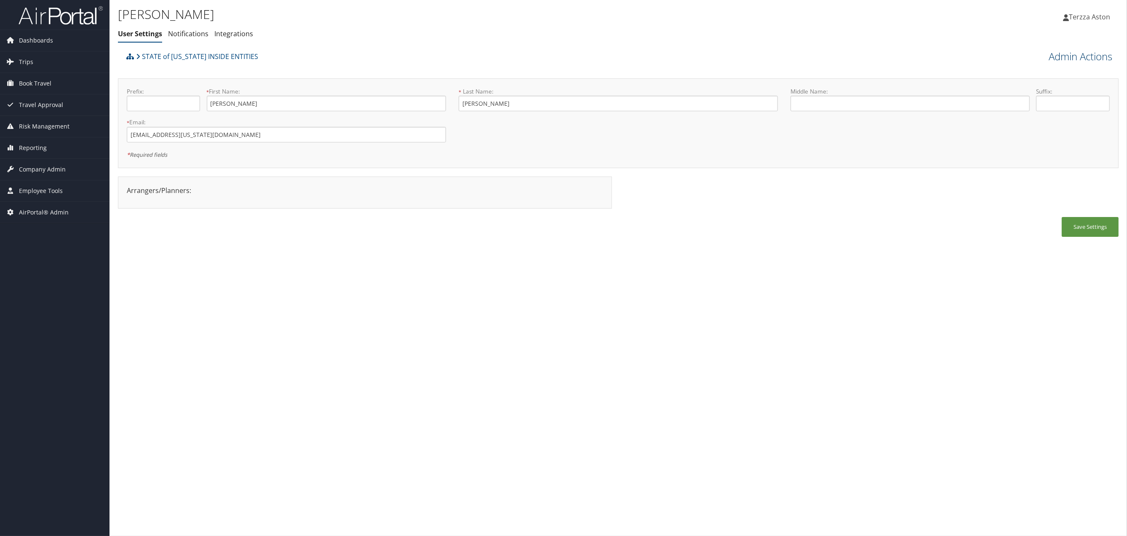
click at [1093, 57] on link "Admin Actions" at bounding box center [1081, 56] width 64 height 14
click at [1050, 100] on link "User Technology Settings" at bounding box center [1056, 101] width 111 height 14
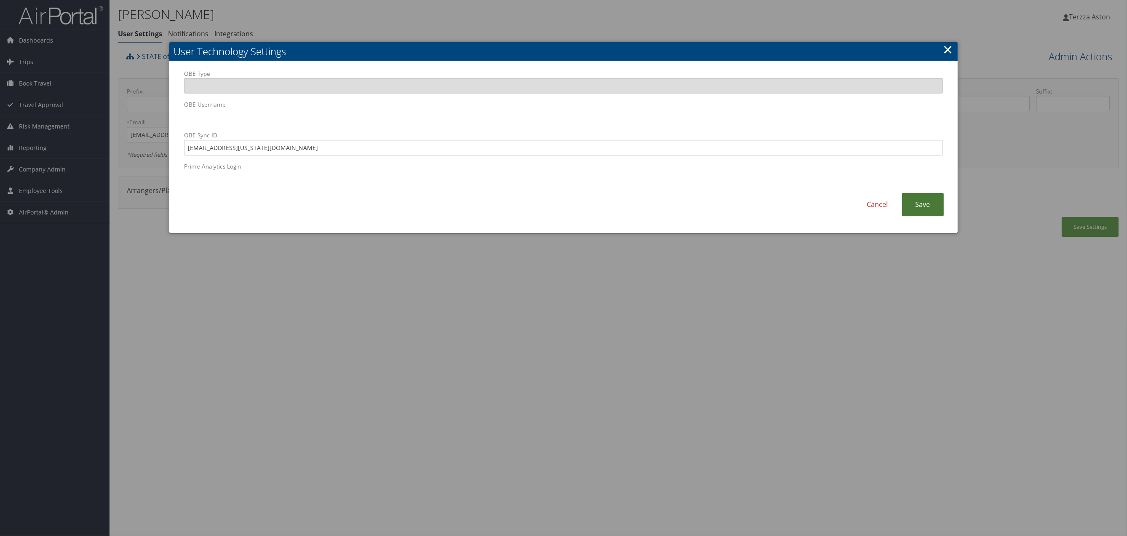
click at [934, 201] on link "Save" at bounding box center [923, 204] width 42 height 23
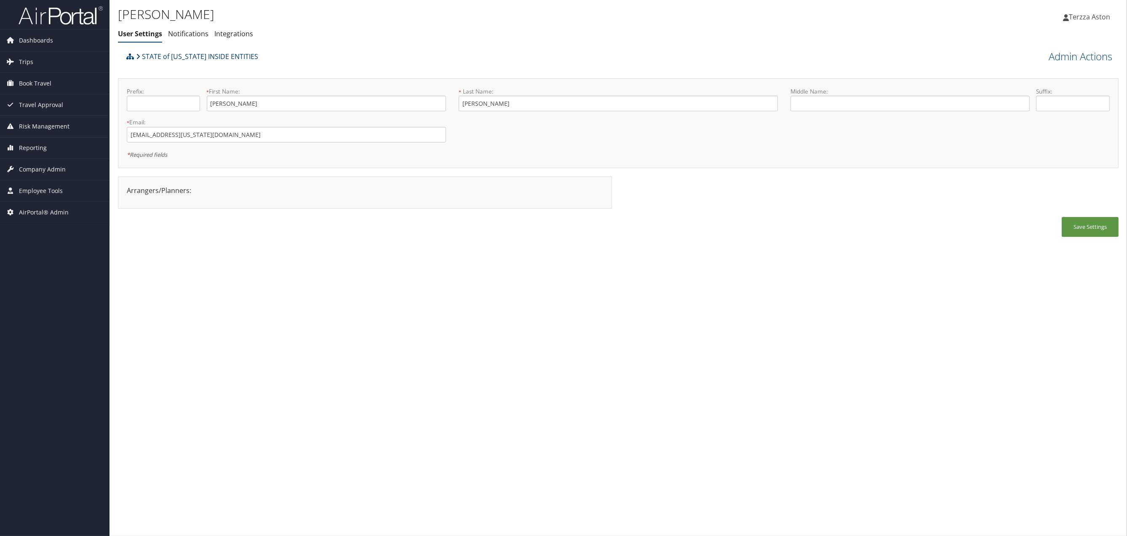
click at [178, 57] on link "STATE of [US_STATE] INSIDE ENTITIES" at bounding box center [197, 56] width 122 height 17
